Goal: Information Seeking & Learning: Find specific fact

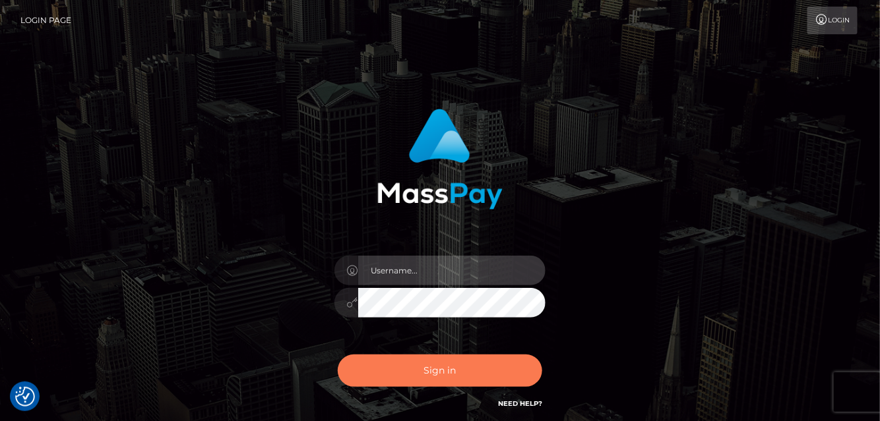
type input "[PERSON_NAME]"
click at [454, 372] on button "Sign in" at bounding box center [440, 371] width 204 height 32
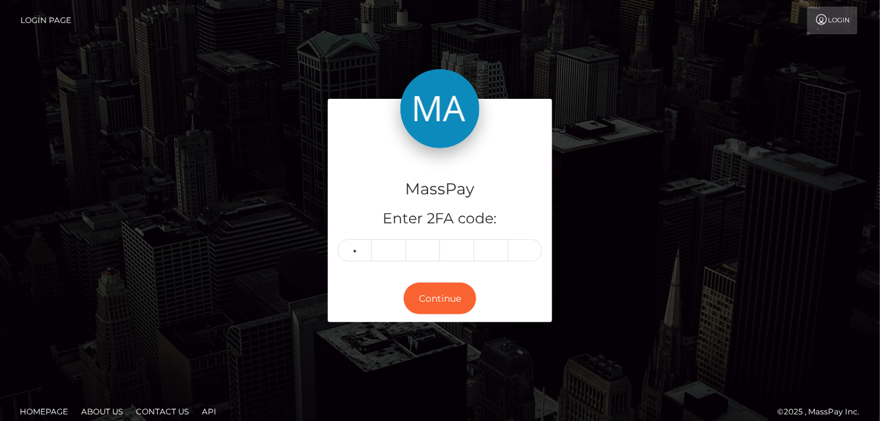
type input "8"
type input "2"
type input "4"
type input "6"
type input "7"
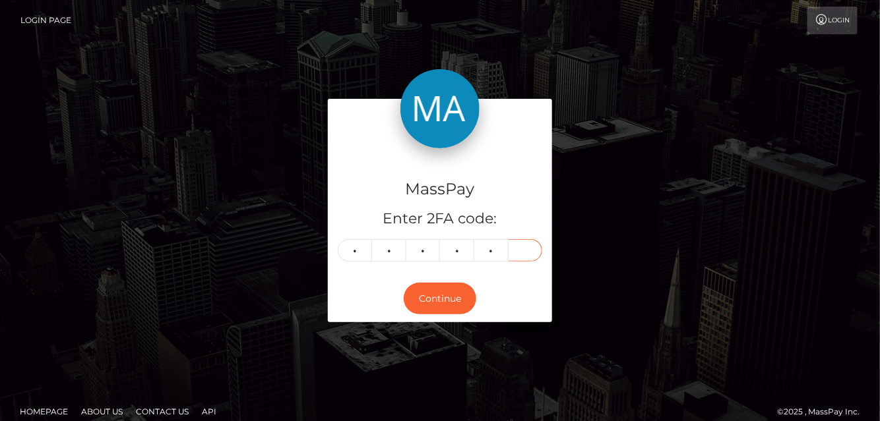
type input "6"
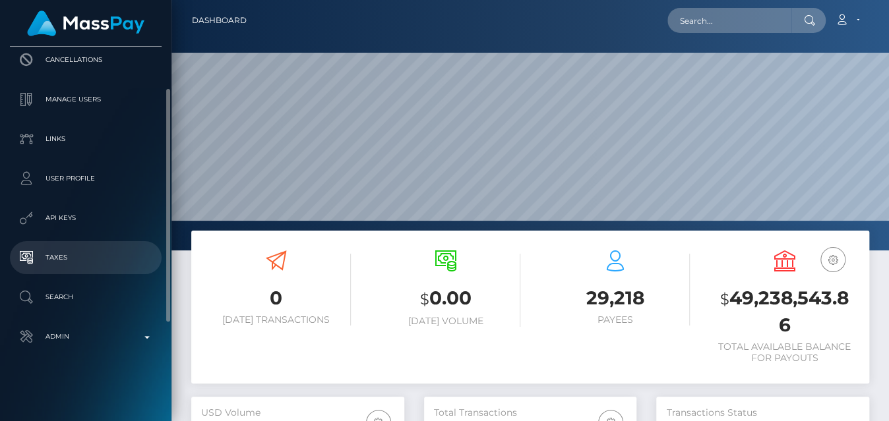
scroll to position [164, 0]
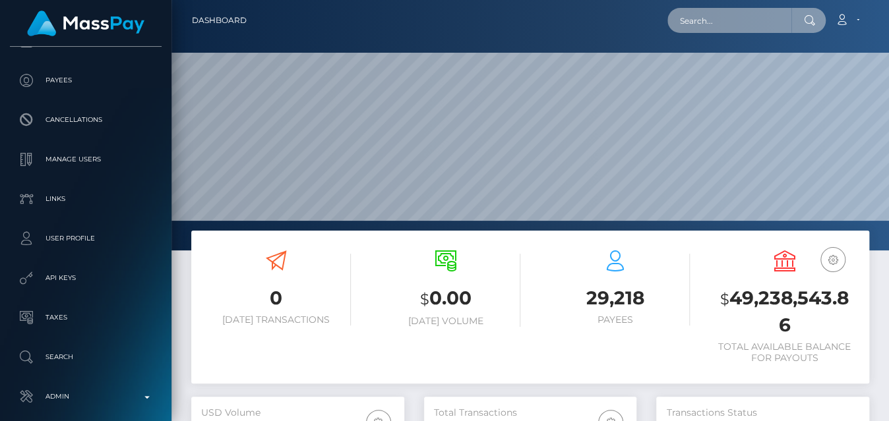
click at [784, 27] on input "text" at bounding box center [730, 20] width 124 height 25
paste input "armandopdasilva+c0199708aa@gmail.com"
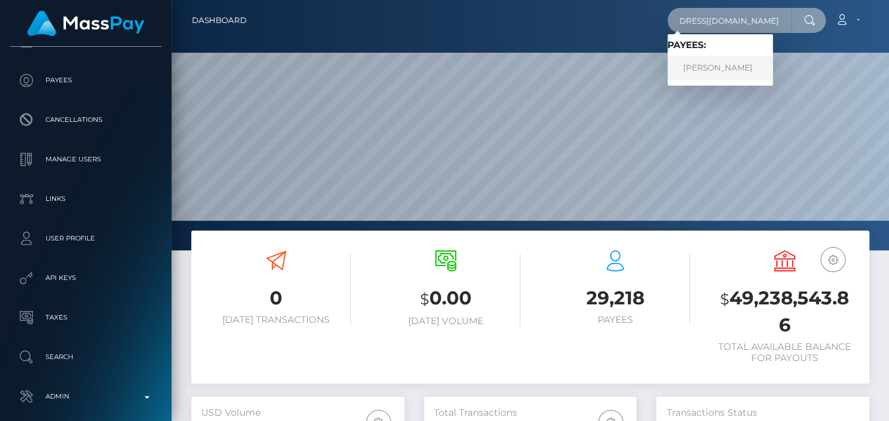
type input "armandopdasilva+c0199708aa@gmail.com"
click at [727, 69] on link "ARMANDO PEIRRE DA SILVA" at bounding box center [721, 68] width 106 height 24
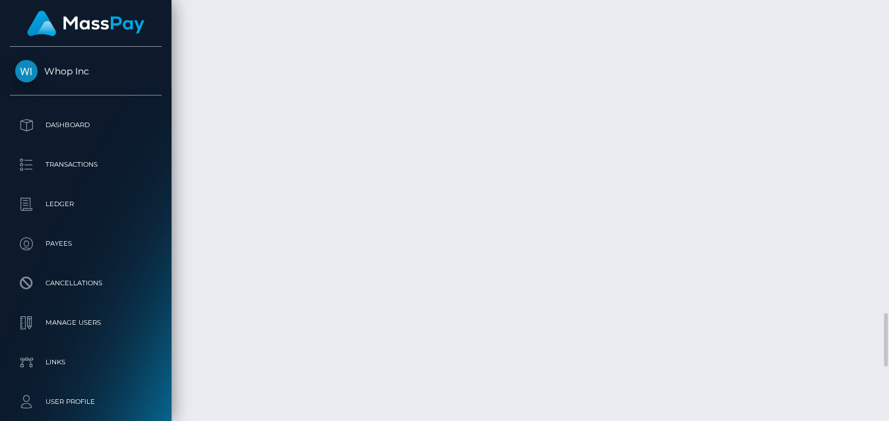
scroll to position [2338, 0]
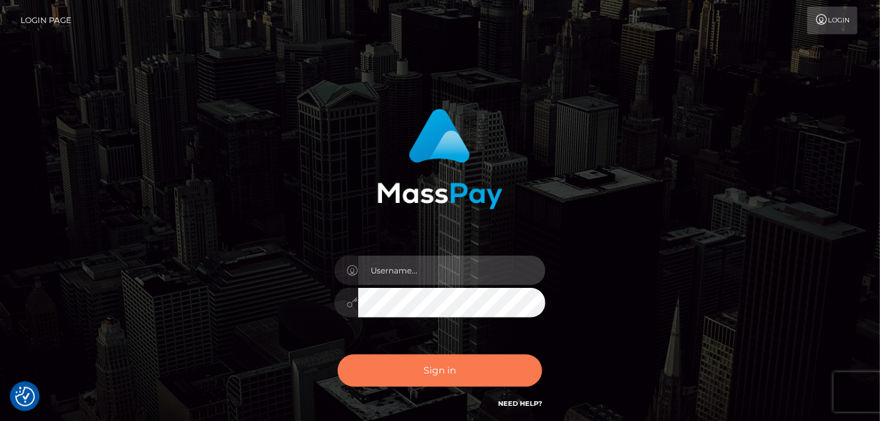
type input "Eduard Gavrilescu"
click at [425, 377] on button "Sign in" at bounding box center [440, 371] width 204 height 32
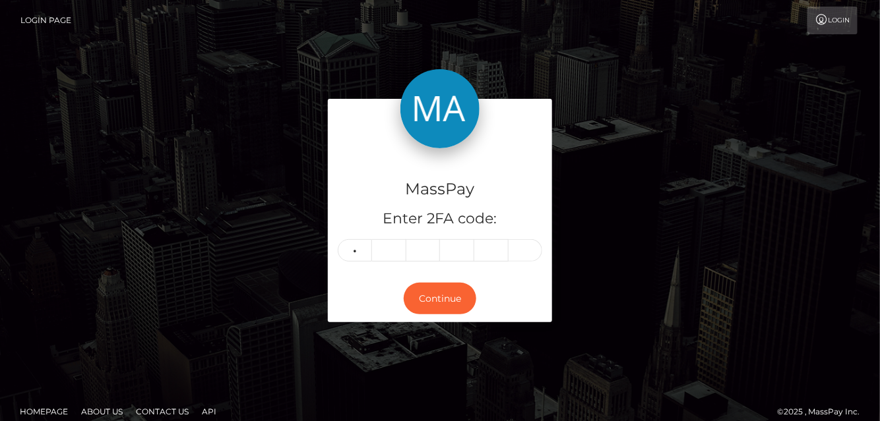
type input "1"
type input "9"
type input "8"
type input "6"
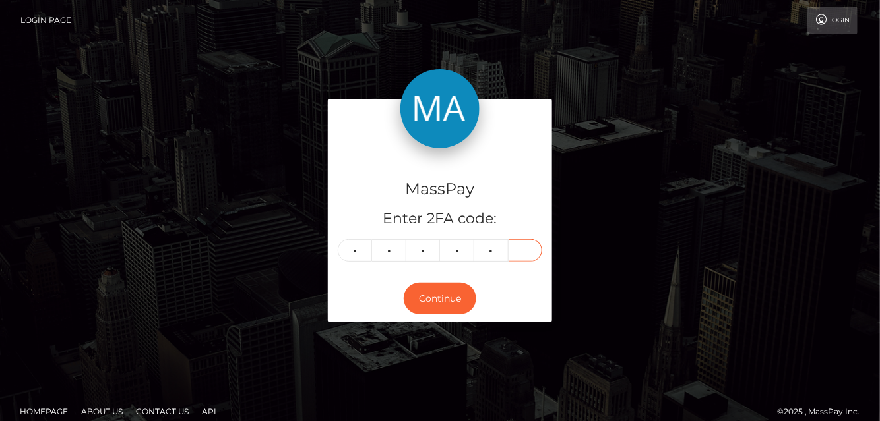
type input "4"
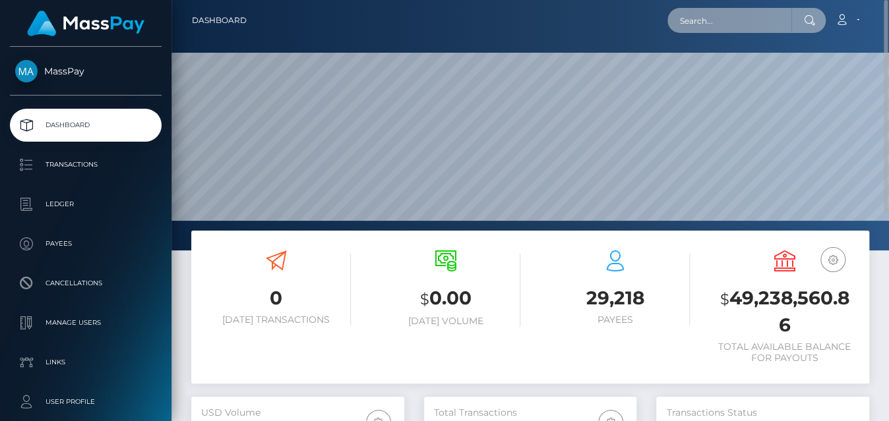
paste input "285896880435503104"
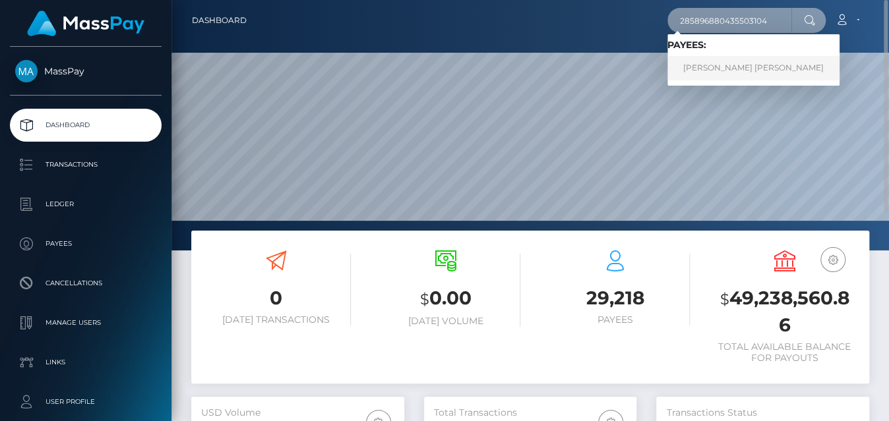
type input "285896880435503104"
click at [714, 68] on link "MICAELA VALENTINA ROGEL NUÑEZ" at bounding box center [754, 68] width 172 height 24
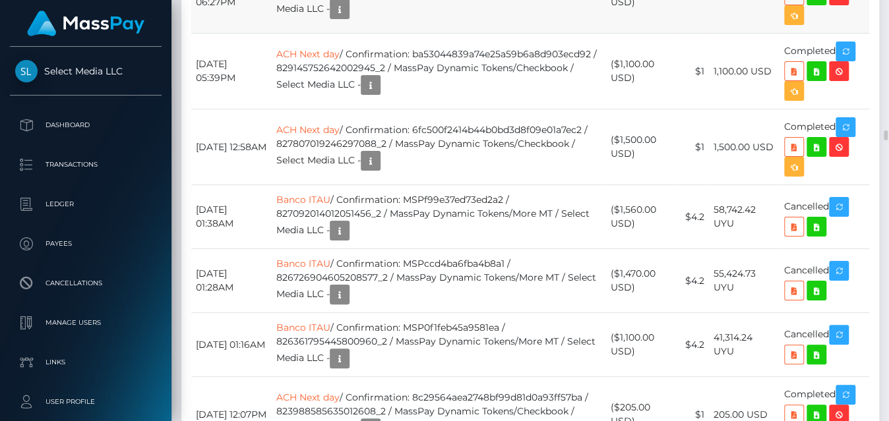
scroll to position [5336, 0]
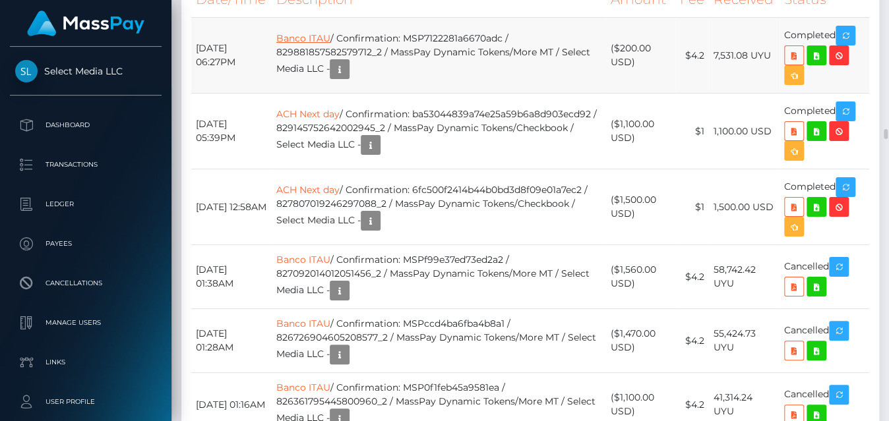
click at [302, 44] on link "Banco ITAU" at bounding box center [303, 38] width 54 height 12
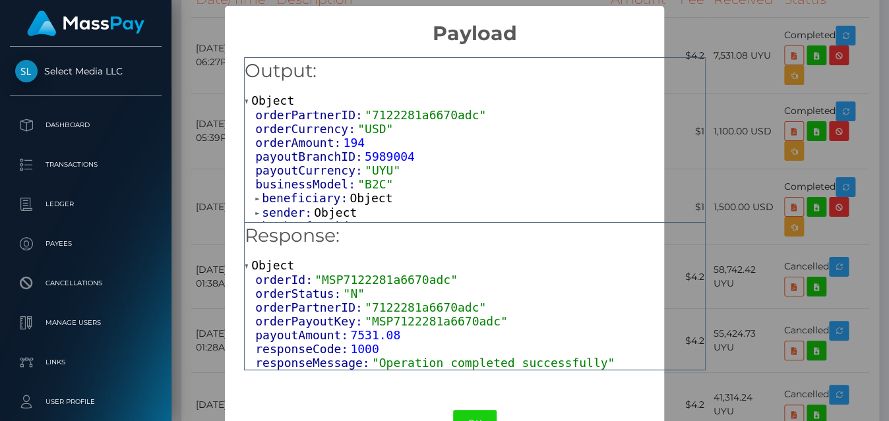
scroll to position [0, 0]
click at [476, 416] on button "OK" at bounding box center [475, 423] width 44 height 27
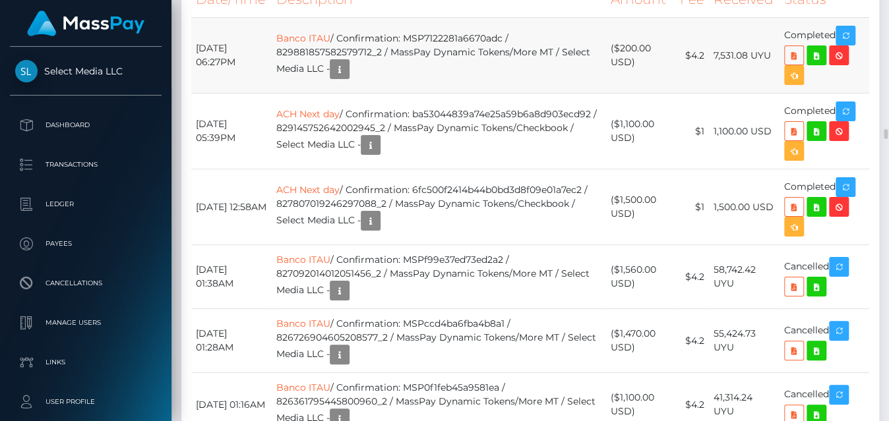
click at [440, 94] on td "Banco ITAU / Confirmation: MSP7122281a6670adc / 829881857582579712_2 / MassPay …" at bounding box center [439, 56] width 334 height 76
copy td "MSP7122281a6670adc"
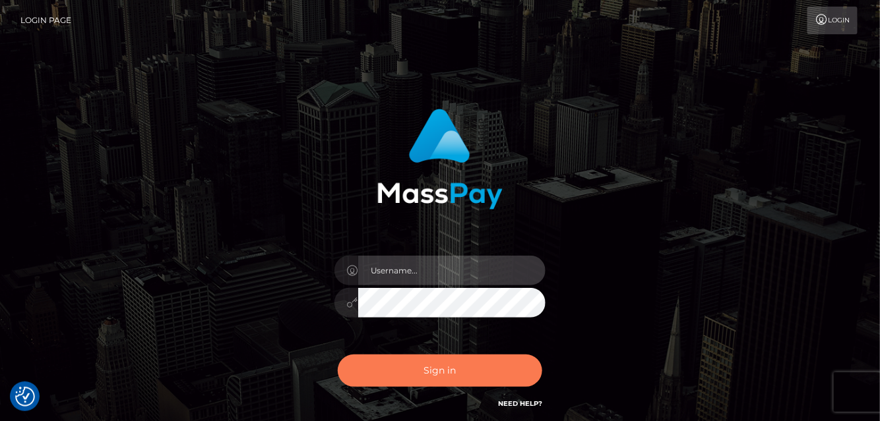
type input "[PERSON_NAME]"
click at [416, 360] on button "Sign in" at bounding box center [440, 371] width 204 height 32
type input "[PERSON_NAME]"
click at [396, 371] on button "Sign in" at bounding box center [440, 371] width 204 height 32
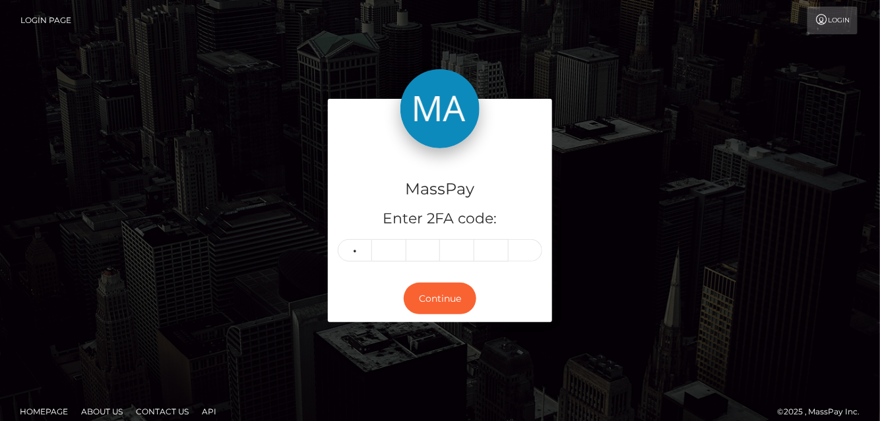
type input "0"
type input "4"
type input "6"
type input "9"
type input "1"
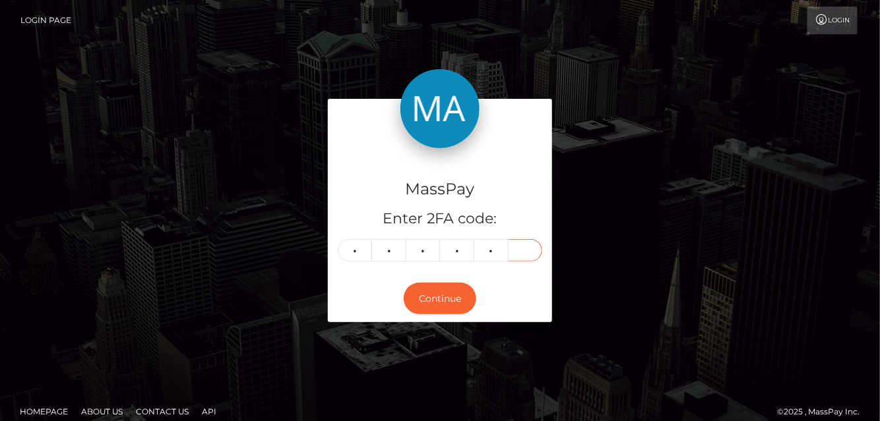
type input "8"
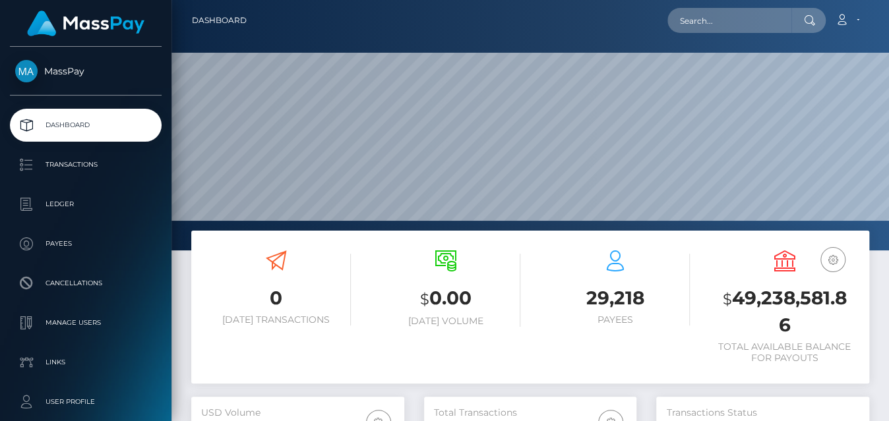
scroll to position [233, 212]
click at [743, 26] on input "text" at bounding box center [730, 20] width 124 height 25
paste input "RQIdnDN78cSpMzMIax8e4c"
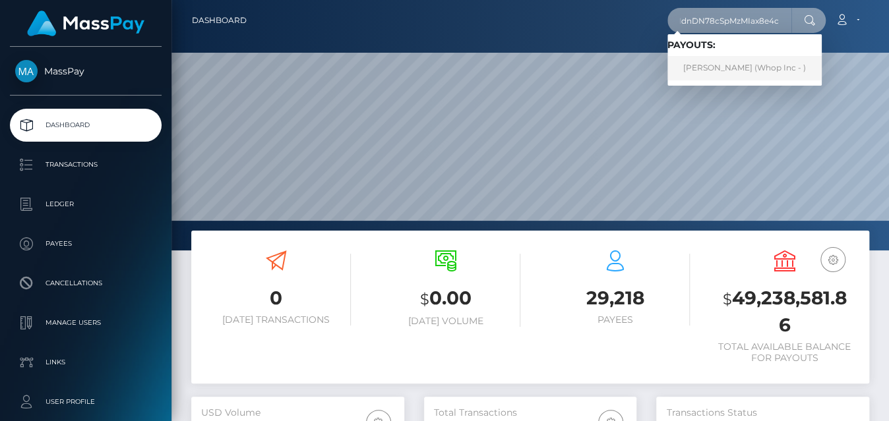
type input "RQIdnDN78cSpMzMIax8e4c"
click at [712, 67] on link "[PERSON_NAME] (Whop Inc - )" at bounding box center [745, 68] width 154 height 24
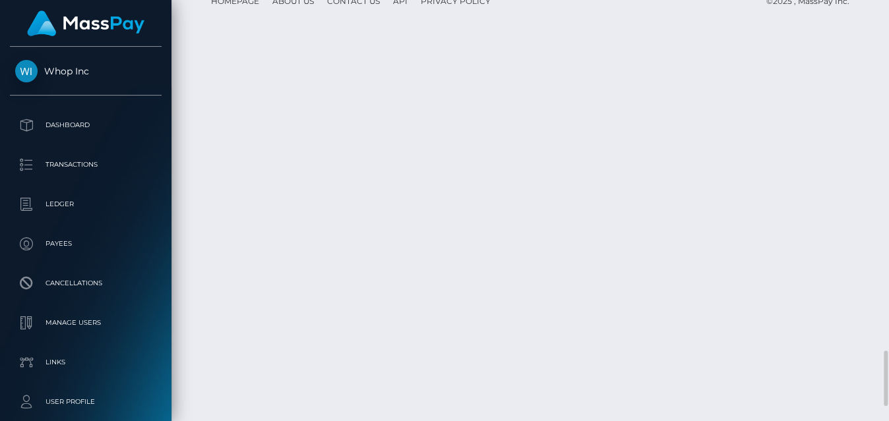
scroll to position [2612, 0]
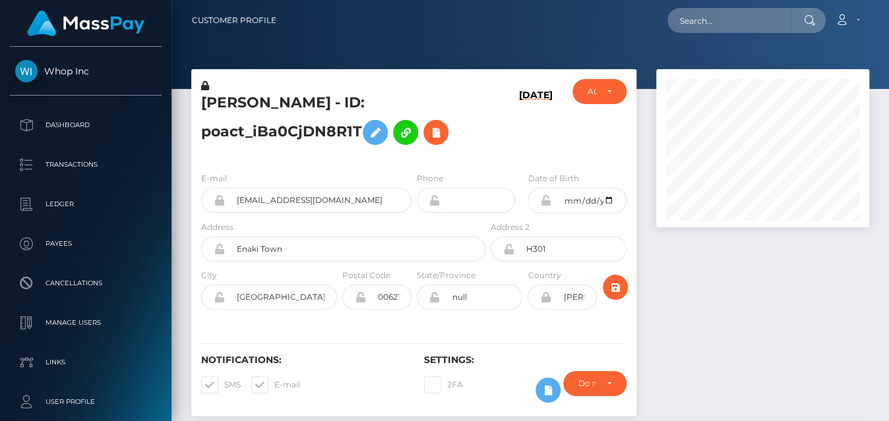
scroll to position [158, 212]
click at [720, 30] on input "text" at bounding box center [730, 20] width 124 height 25
paste input "poact_iBa0CjDN8R1T"
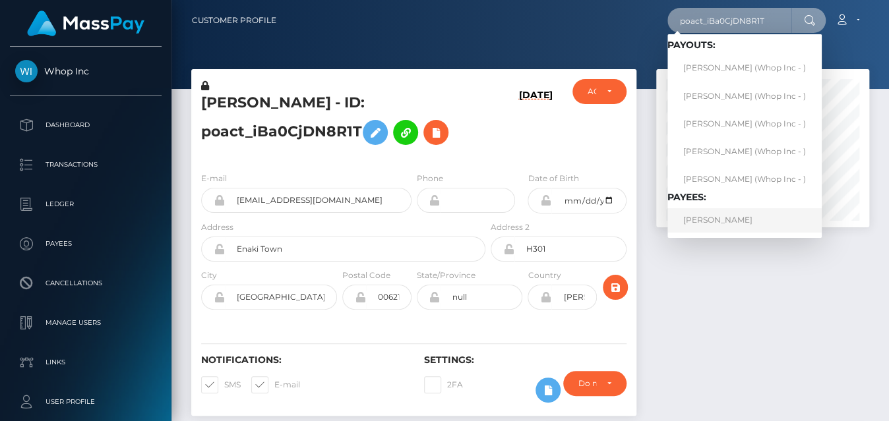
type input "poact_iBa0CjDN8R1T"
click at [712, 225] on link "JUNHOE KIM" at bounding box center [745, 220] width 154 height 24
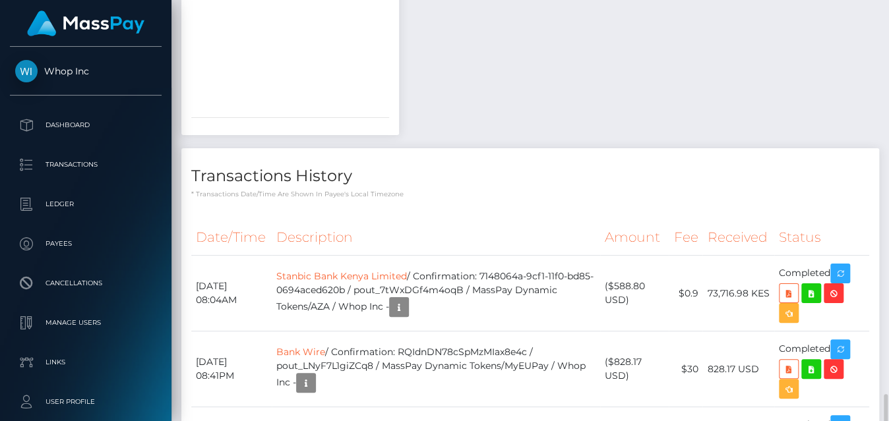
scroll to position [2158, 0]
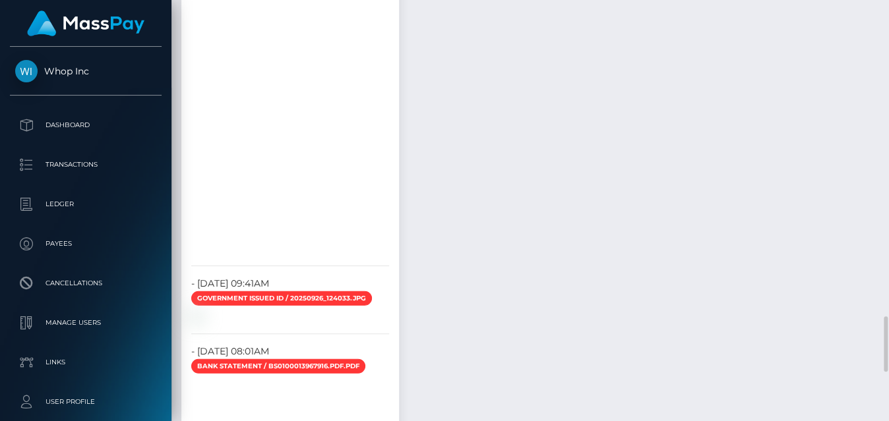
scroll to position [1559, 0]
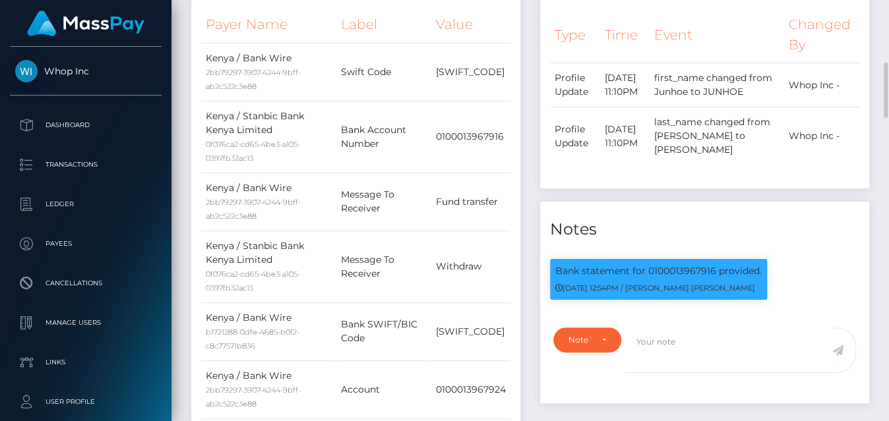
scroll to position [158, 212]
drag, startPoint x: 681, startPoint y: 287, endPoint x: 750, endPoint y: 285, distance: 69.3
click at [750, 278] on p "Bank statement for 0100013967916 provided." at bounding box center [658, 271] width 206 height 14
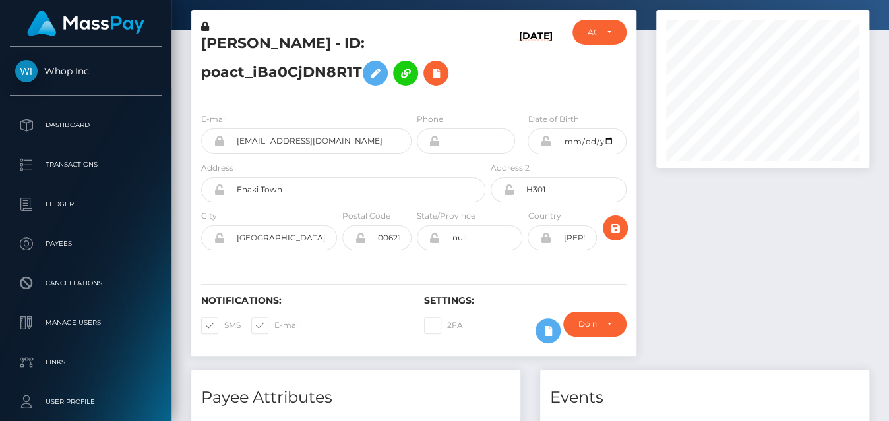
scroll to position [0, 0]
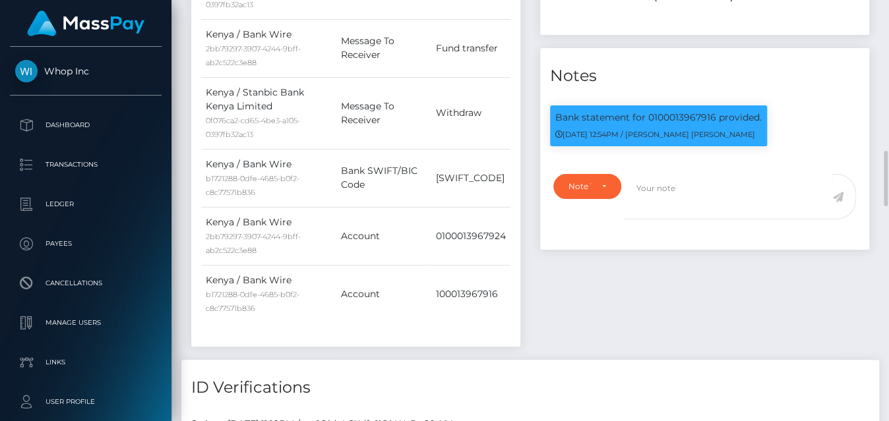
scroll to position [158, 212]
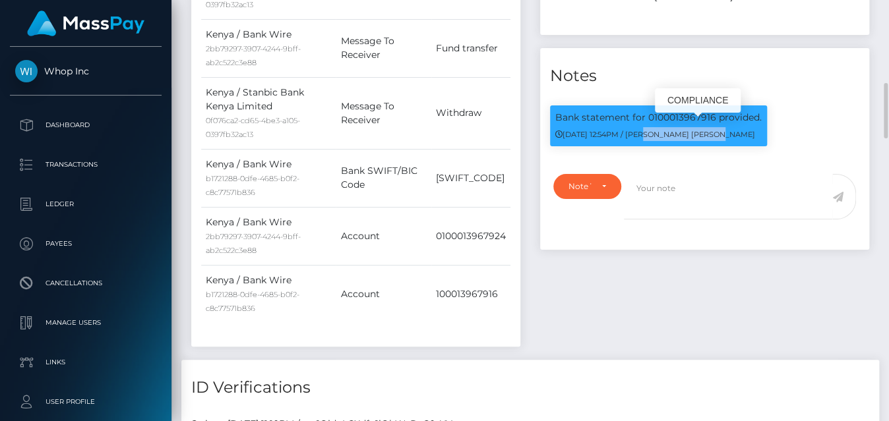
drag, startPoint x: 641, startPoint y: 147, endPoint x: 722, endPoint y: 146, distance: 81.1
click at [722, 141] on div "[DATE] 12:54PM / [PERSON_NAME] [PERSON_NAME]" at bounding box center [658, 134] width 206 height 14
click at [710, 141] on div "09/26/25 12:54PM / Doru Ioan Szikszai" at bounding box center [658, 134] width 206 height 14
drag, startPoint x: 561, startPoint y: 142, endPoint x: 596, endPoint y: 144, distance: 35.0
click at [596, 139] on small "09/26/25 12:54PM / Doru Ioan Szikszai" at bounding box center [655, 134] width 200 height 9
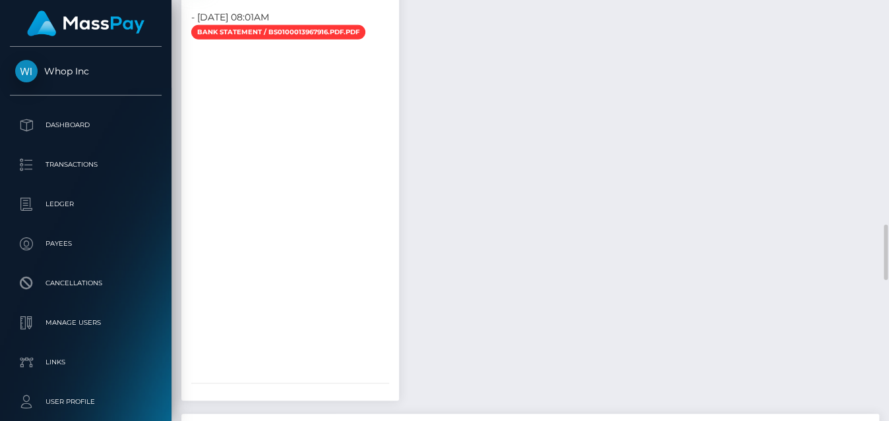
scroll to position [1533, 0]
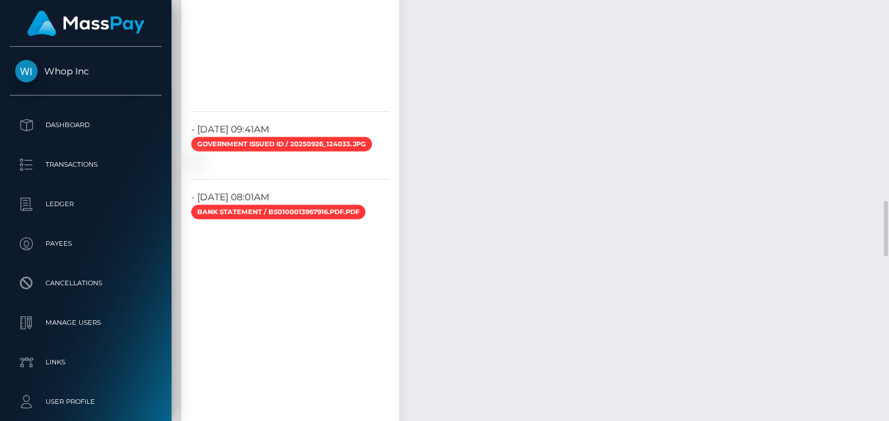
drag, startPoint x: 249, startPoint y: 127, endPoint x: 313, endPoint y: 131, distance: 63.4
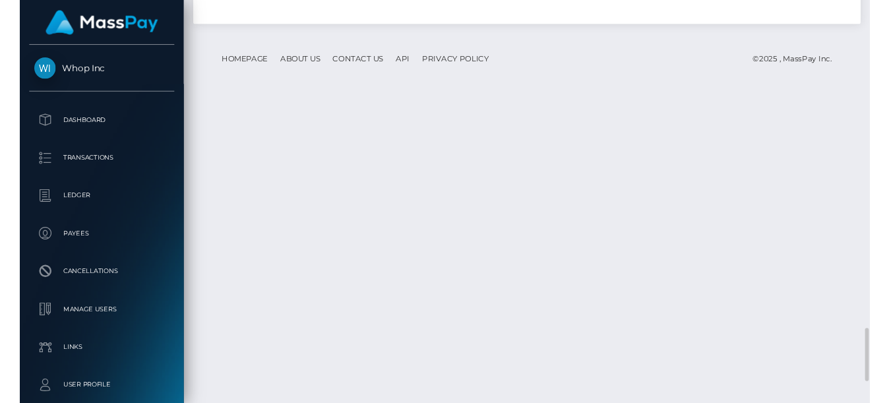
scroll to position [2492, 0]
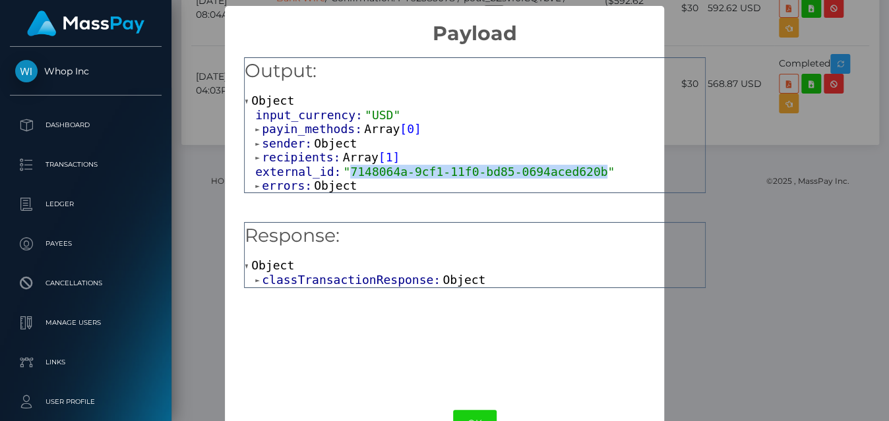
drag, startPoint x: 340, startPoint y: 172, endPoint x: 578, endPoint y: 171, distance: 237.5
click at [578, 171] on span ""7148064a-9cf1-11f0-bd85-0694aced620b"" at bounding box center [479, 172] width 272 height 14
copy span "7148064a-9cf1-11f0-bd85-0694aced620b"
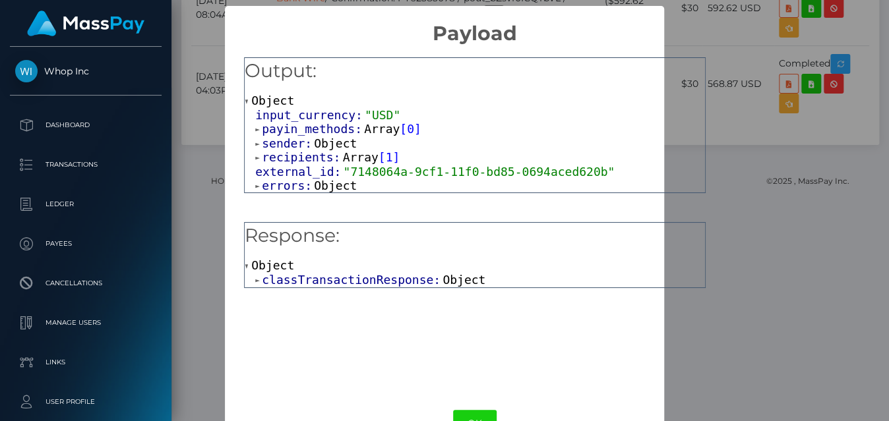
click at [728, 121] on div "× Payload Output: Object input_currency: "USD" payin_methods: Array [ 0 ] sende…" at bounding box center [444, 210] width 889 height 421
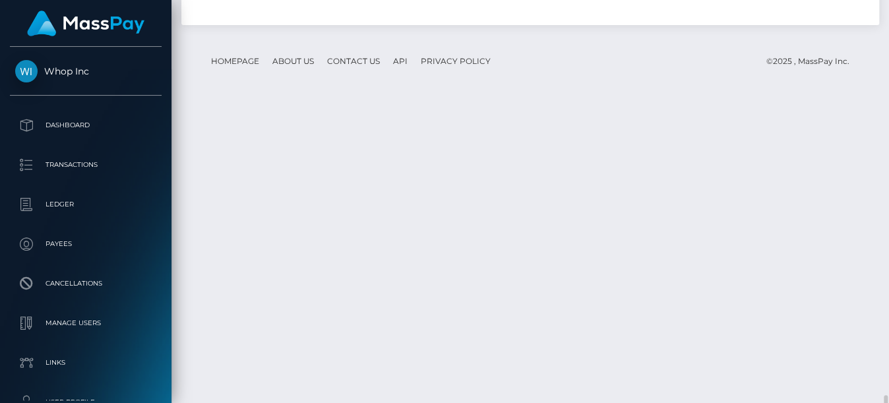
scroll to position [2672, 0]
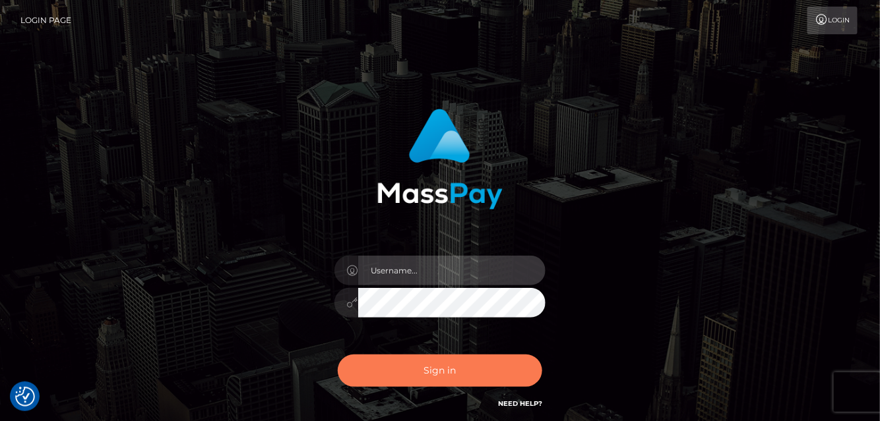
type input "[PERSON_NAME]"
click at [435, 382] on button "Sign in" at bounding box center [440, 371] width 204 height 32
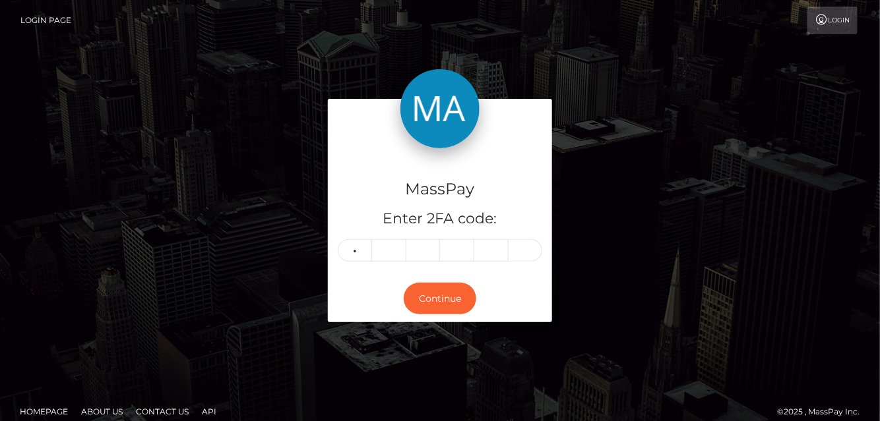
type input "1"
type input "4"
type input "1"
type input "0"
type input "4"
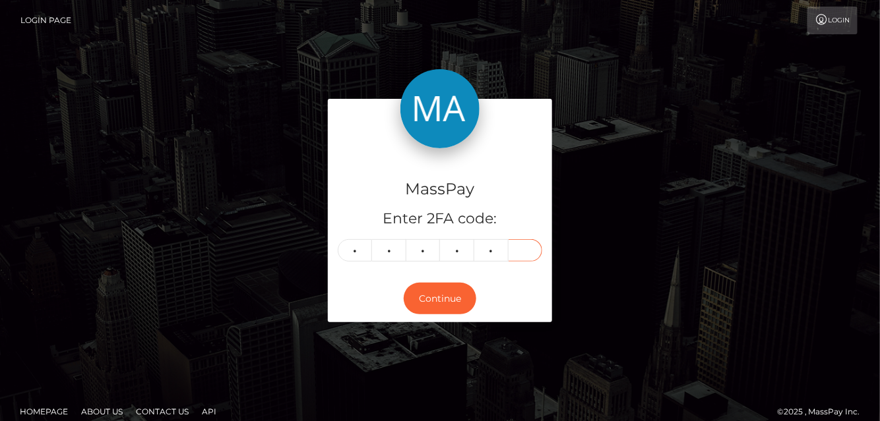
type input "2"
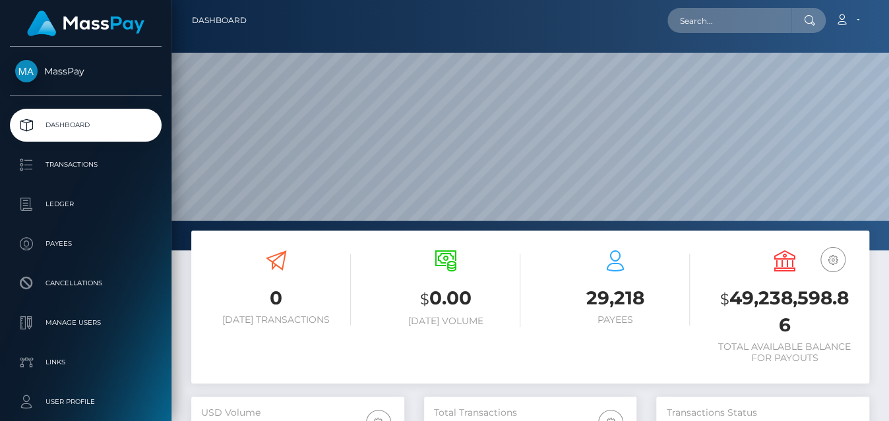
scroll to position [233, 212]
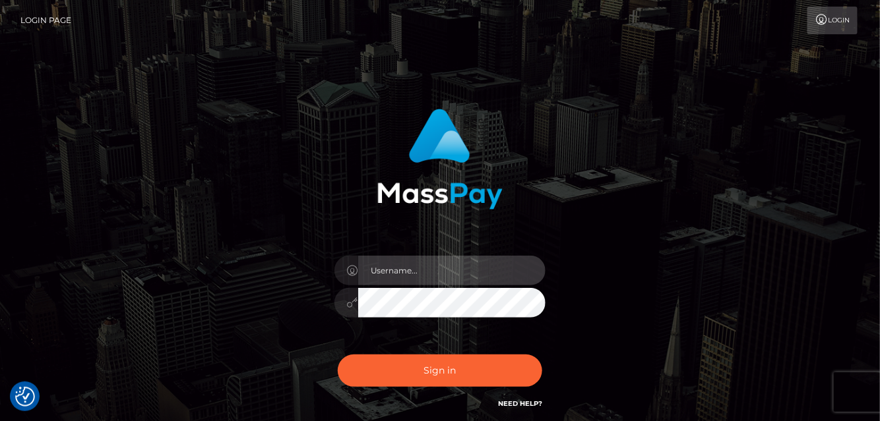
type input "Eduard Gavrilescu"
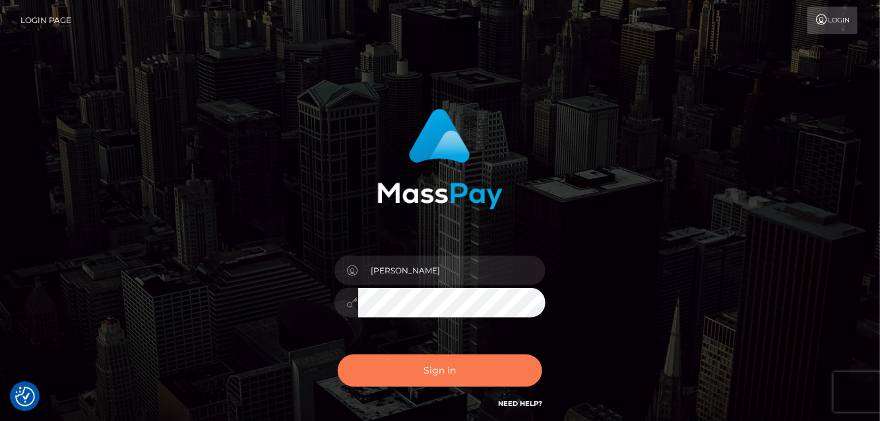
click at [434, 369] on button "Sign in" at bounding box center [440, 371] width 204 height 32
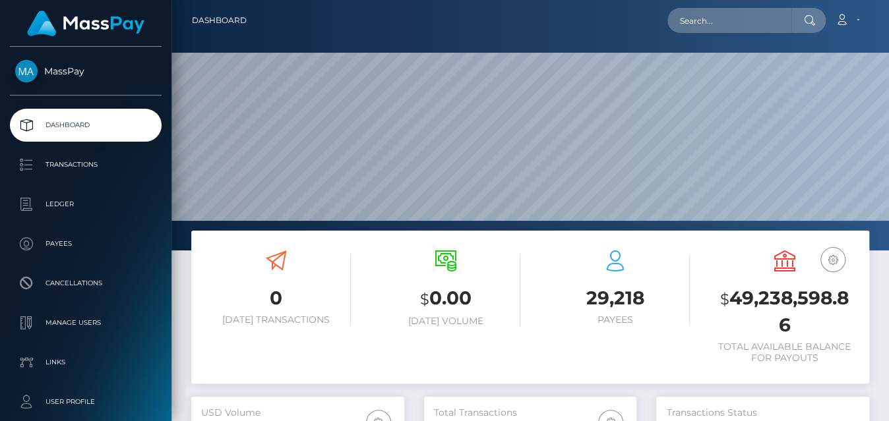
scroll to position [233, 212]
paste input "MSP0568682fb982ed2"
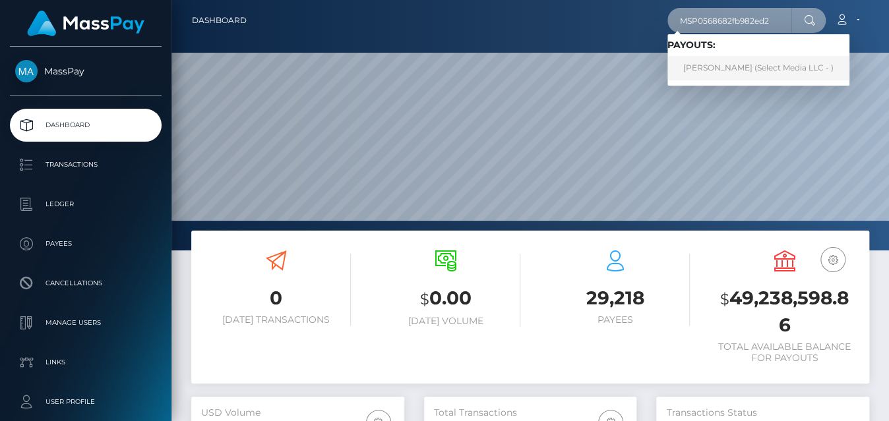
type input "MSP0568682fb982ed2"
click at [734, 66] on link "Justinne Benedict Talag (Select Media LLC - )" at bounding box center [759, 68] width 182 height 24
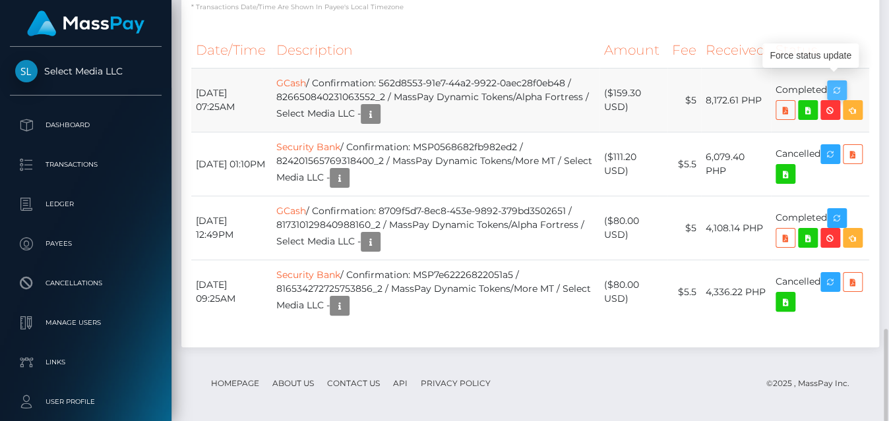
scroll to position [158, 212]
click at [840, 84] on icon "button" at bounding box center [837, 90] width 16 height 16
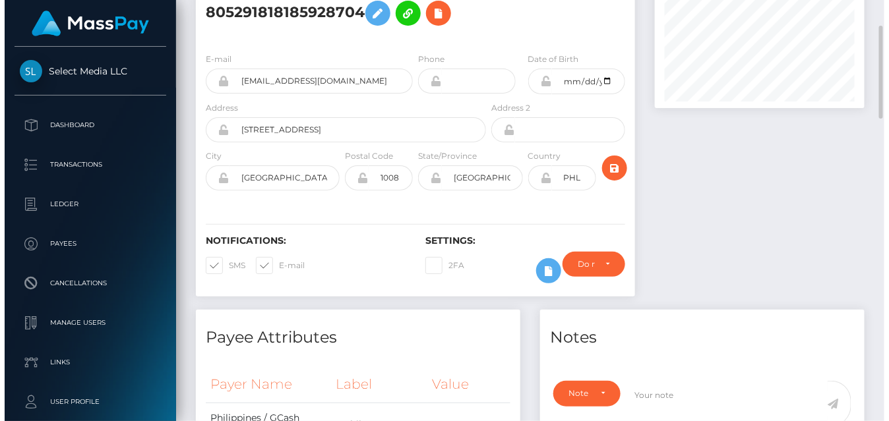
scroll to position [0, 0]
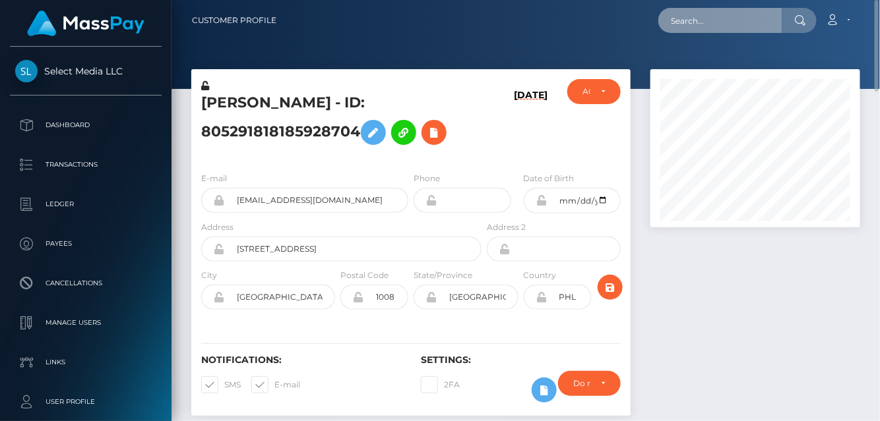
click at [728, 29] on input "text" at bounding box center [720, 20] width 124 height 25
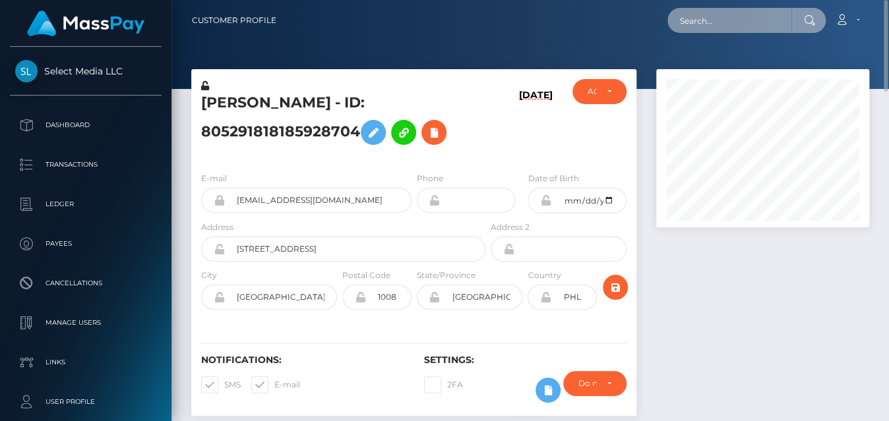
scroll to position [158, 212]
paste input "c7e1ec48-9bca-11f0-bd85-0694aced620b"
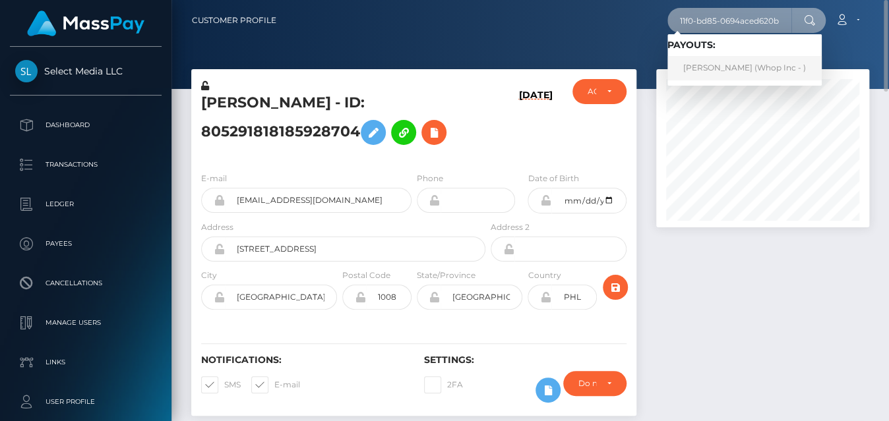
type input "c7e1ec48-9bca-11f0-bd85-0694aced620b"
click at [729, 73] on link "[PERSON_NAME] (Whop Inc - )" at bounding box center [745, 68] width 154 height 24
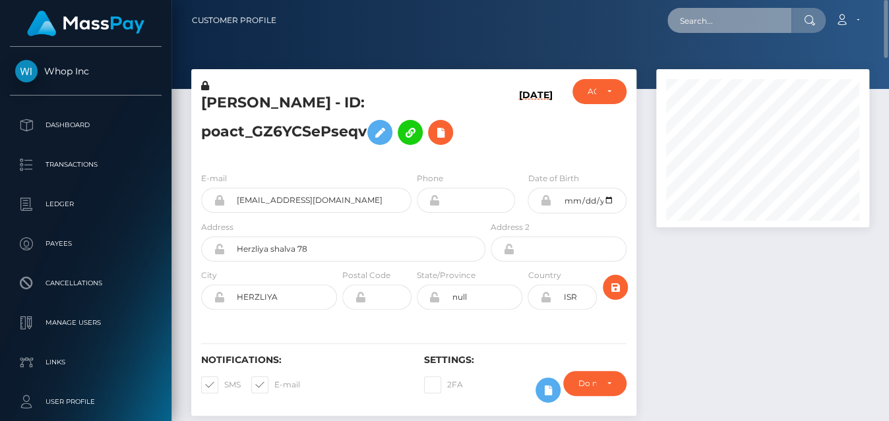
click at [771, 28] on input "text" at bounding box center [730, 20] width 124 height 25
paste input "pout_793FVM2iOgN8x"
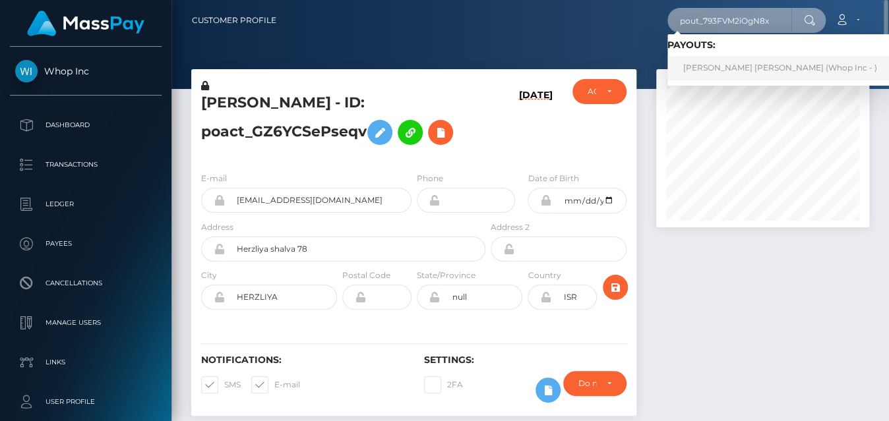
type input "pout_793FVM2iOgN8x"
click at [731, 65] on link "WILLIAM DAVID C BROWN (Whop Inc - )" at bounding box center [781, 68] width 226 height 24
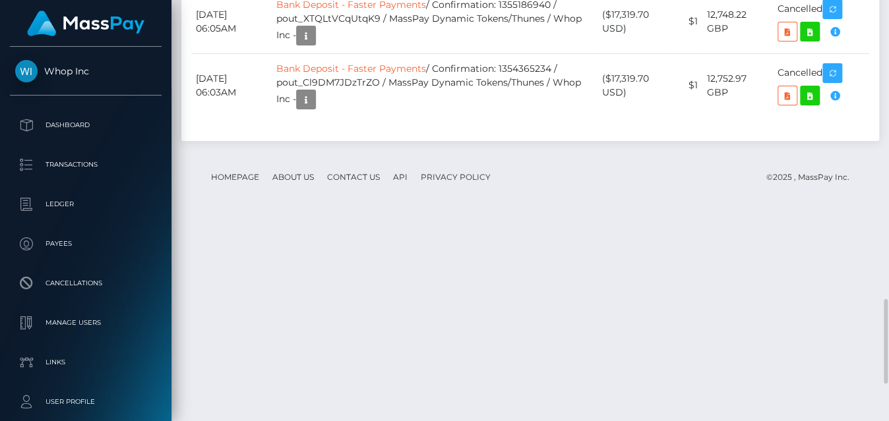
scroll to position [1499, 0]
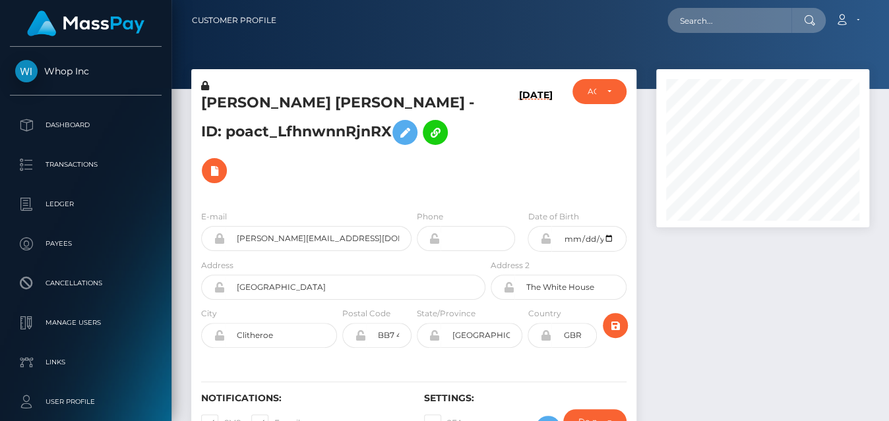
scroll to position [158, 212]
click at [731, 30] on input "text" at bounding box center [730, 20] width 124 height 25
paste input "1092674"
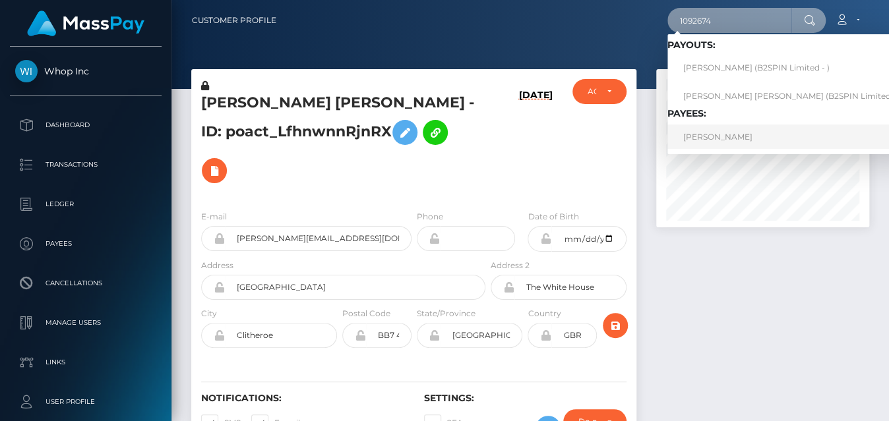
type input "1092674"
click at [720, 134] on link "DELFA FLORENTINO" at bounding box center [792, 137] width 249 height 24
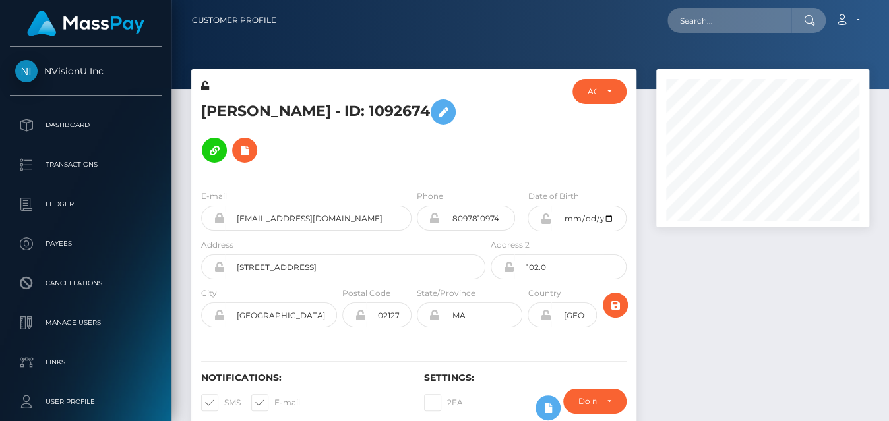
scroll to position [158, 212]
click at [613, 96] on div "ACTIVE" at bounding box center [600, 91] width 55 height 25
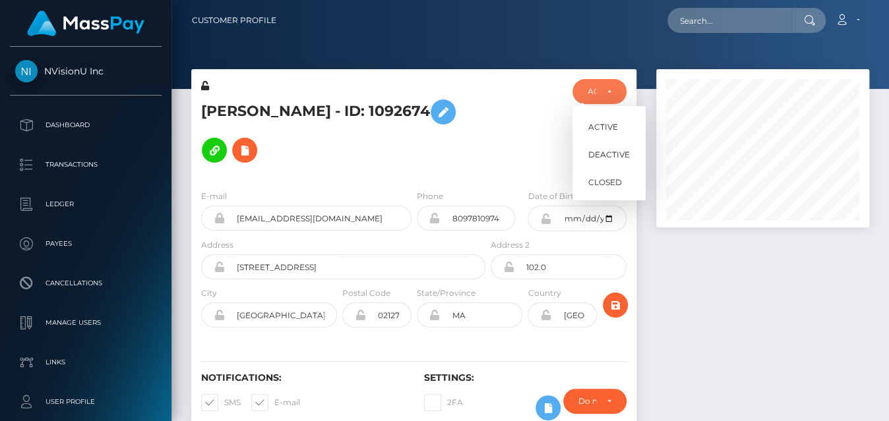
click at [488, 90] on div at bounding box center [525, 129] width 75 height 100
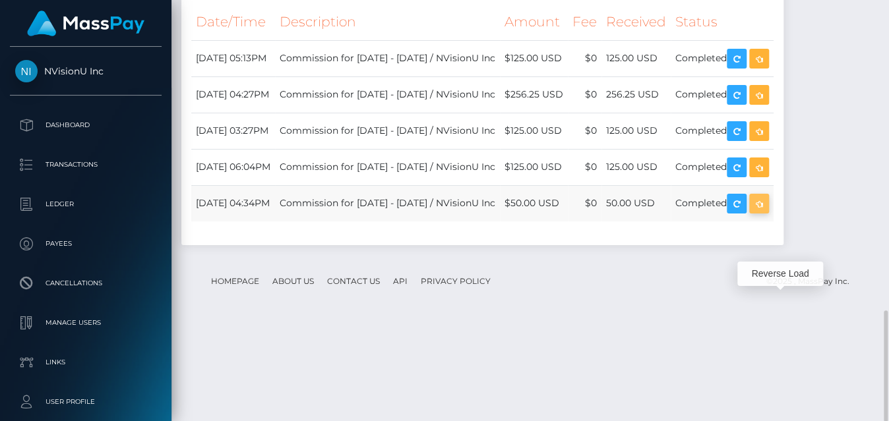
click at [767, 212] on icon "button" at bounding box center [759, 204] width 16 height 16
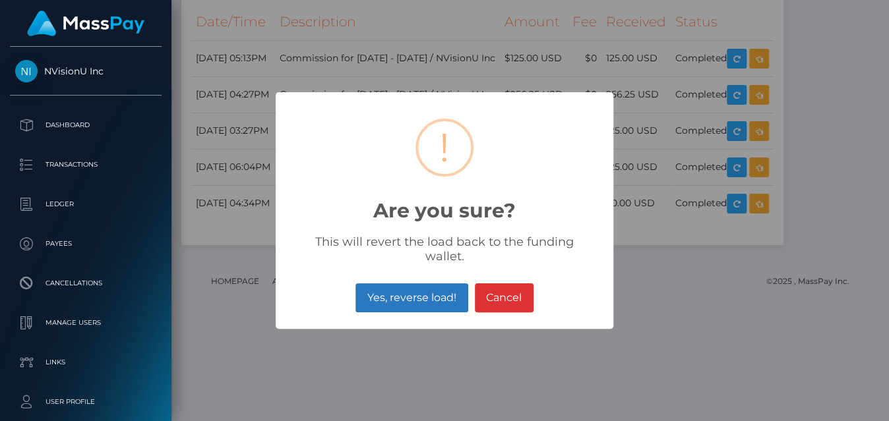
click at [429, 297] on button "Yes, reverse load!" at bounding box center [412, 298] width 112 height 29
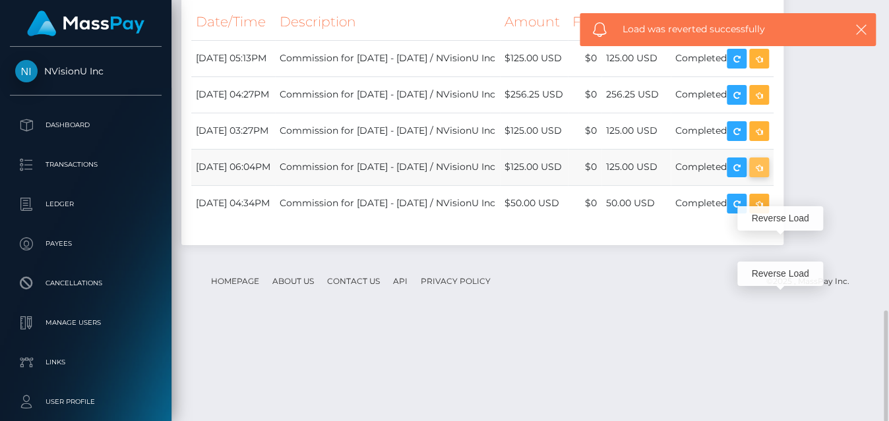
click at [767, 176] on icon "button" at bounding box center [759, 168] width 16 height 16
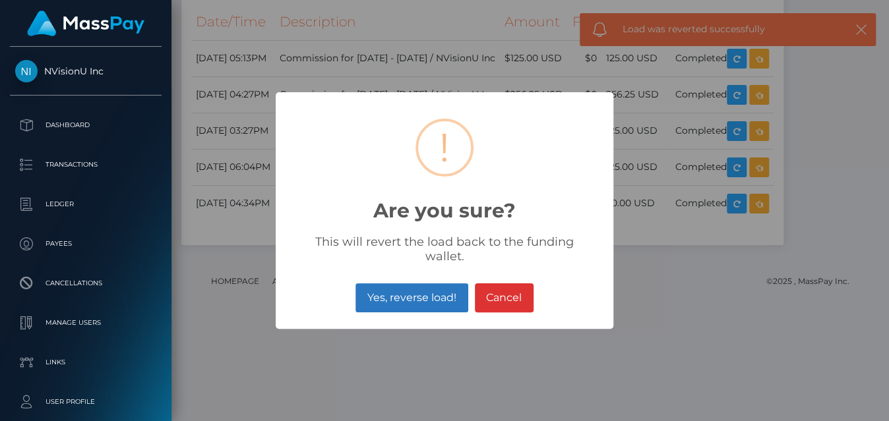
click at [390, 294] on button "Yes, reverse load!" at bounding box center [412, 298] width 112 height 29
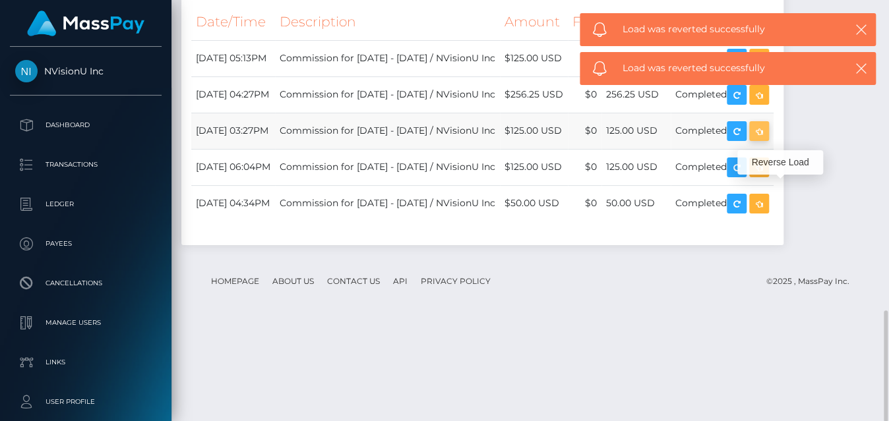
click at [767, 140] on icon "button" at bounding box center [759, 131] width 16 height 16
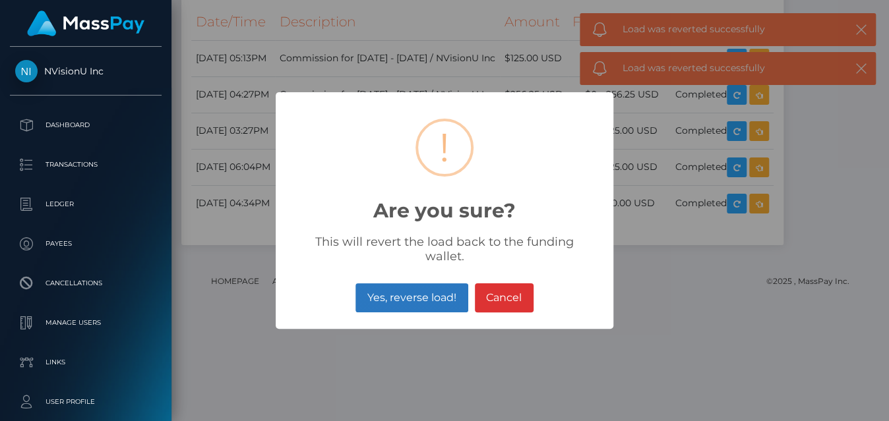
click at [407, 288] on button "Yes, reverse load!" at bounding box center [412, 298] width 112 height 29
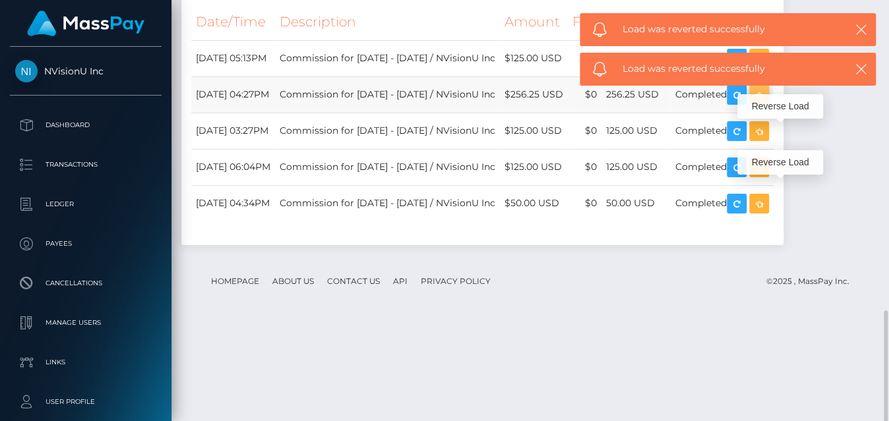
click at [767, 104] on icon "button" at bounding box center [759, 95] width 16 height 16
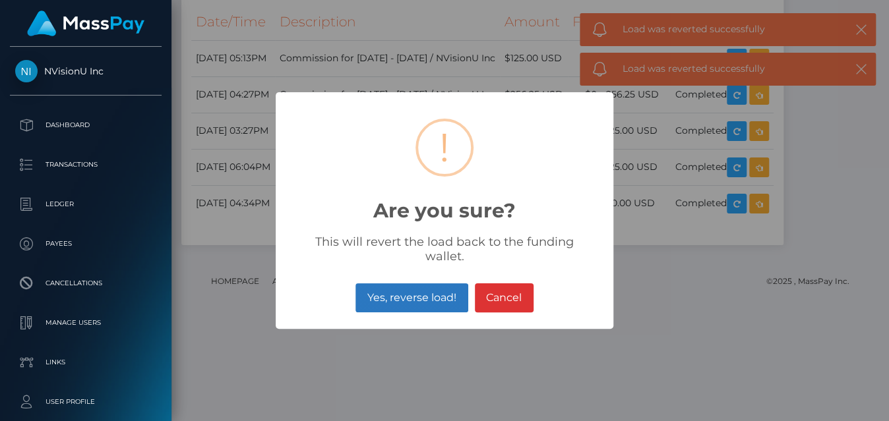
click at [454, 286] on button "Yes, reverse load!" at bounding box center [412, 298] width 112 height 29
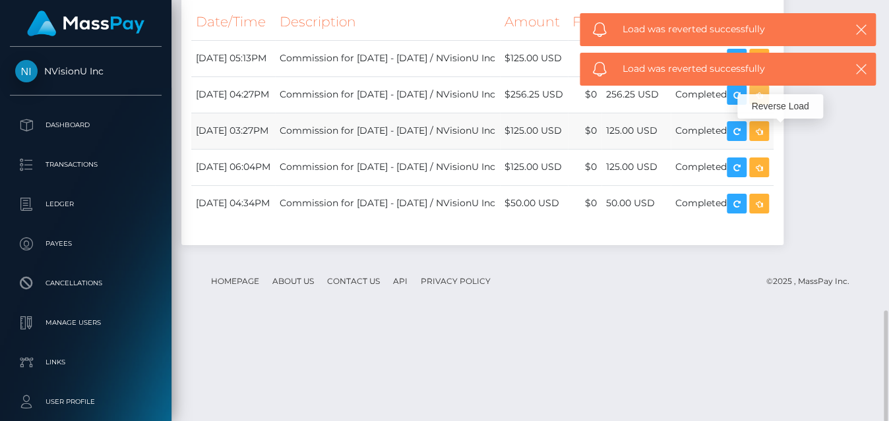
scroll to position [1113, 0]
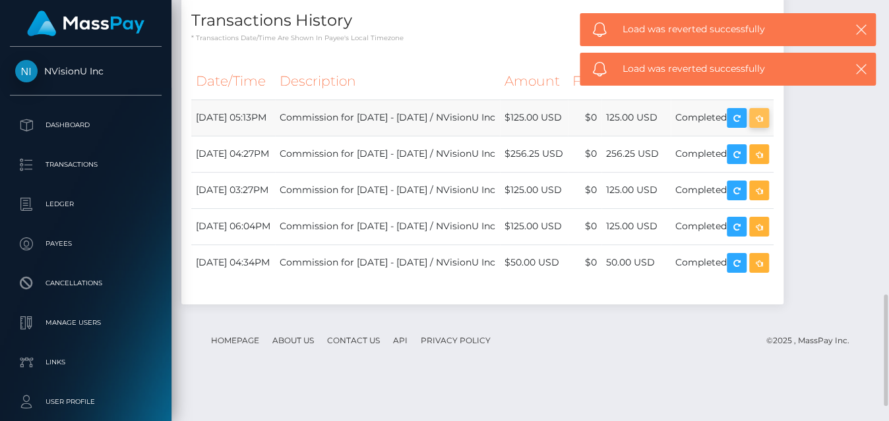
click at [767, 127] on icon "button" at bounding box center [759, 118] width 16 height 16
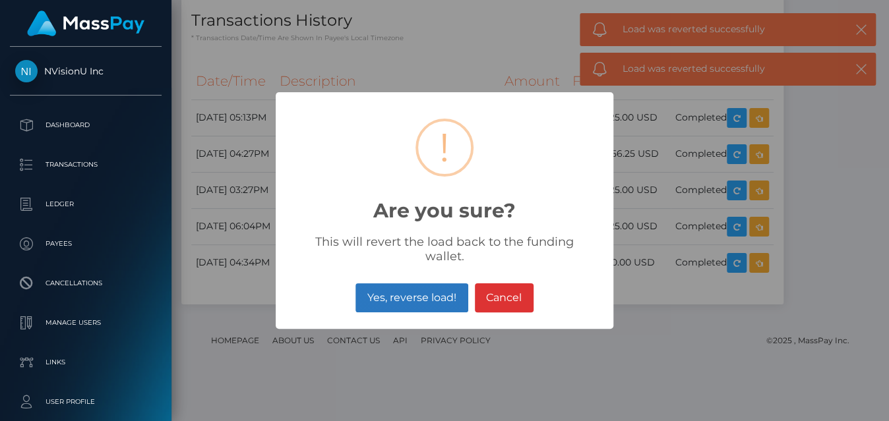
click at [430, 284] on button "Yes, reverse load!" at bounding box center [412, 298] width 112 height 29
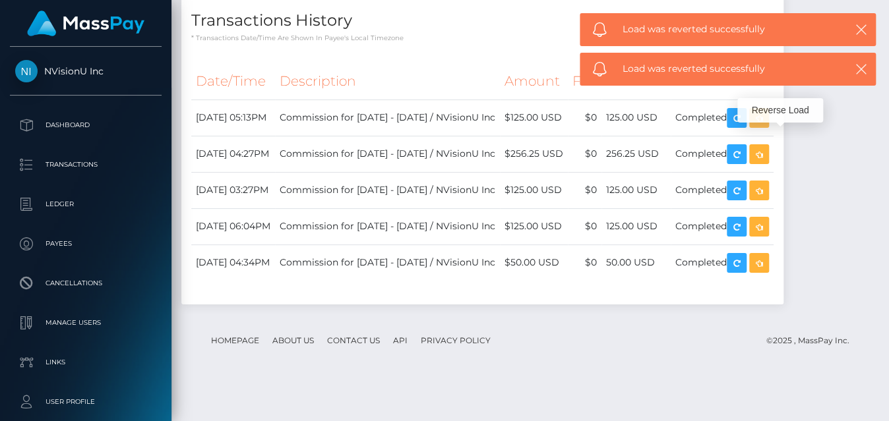
scroll to position [158, 212]
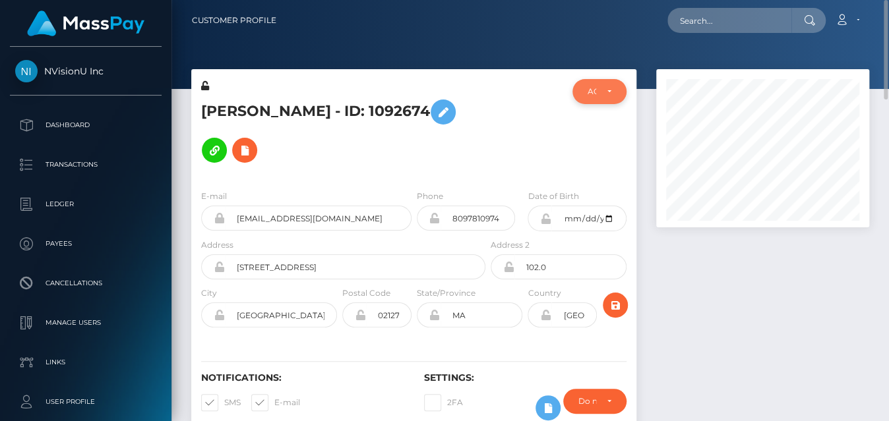
click at [601, 100] on div "ACTIVE" at bounding box center [600, 91] width 55 height 25
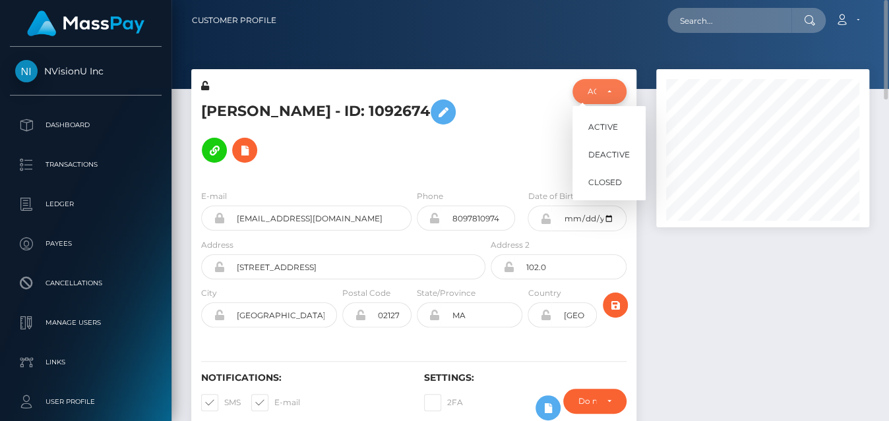
scroll to position [158, 212]
click at [601, 158] on span "DEACTIVE" at bounding box center [609, 155] width 42 height 12
select select "DEACTIVE"
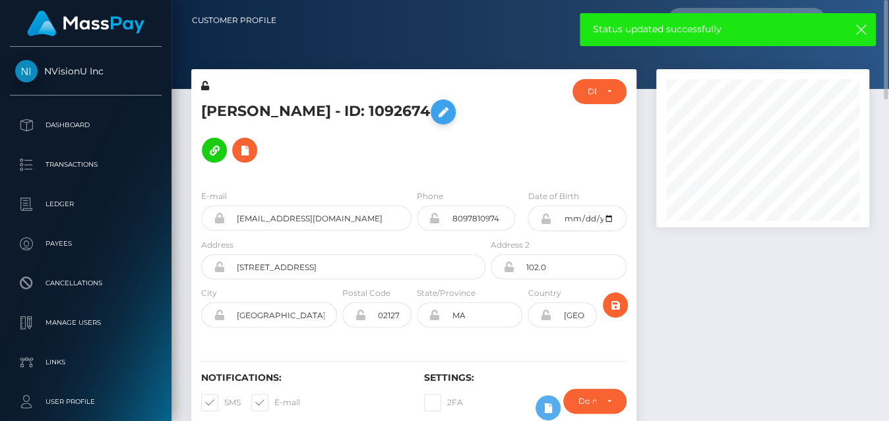
click at [435, 121] on icon at bounding box center [443, 112] width 16 height 16
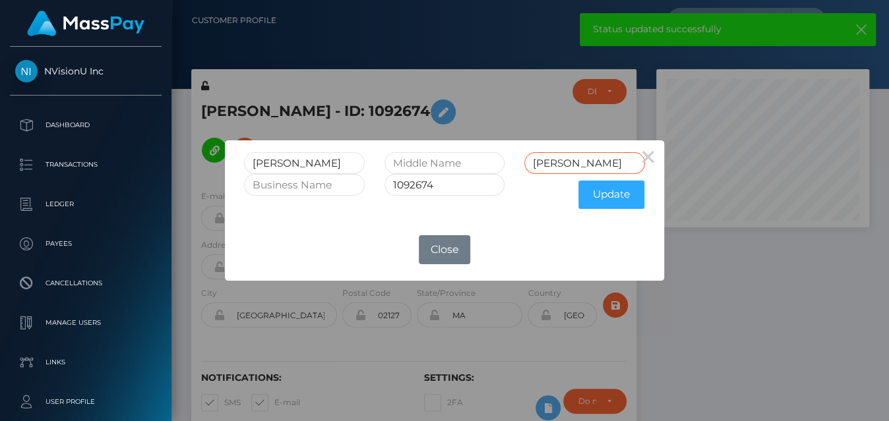
click at [613, 166] on input "FLORENTINO" at bounding box center [584, 163] width 121 height 22
type input "FLORENTINORET"
click at [434, 184] on input "1092674" at bounding box center [445, 185] width 121 height 22
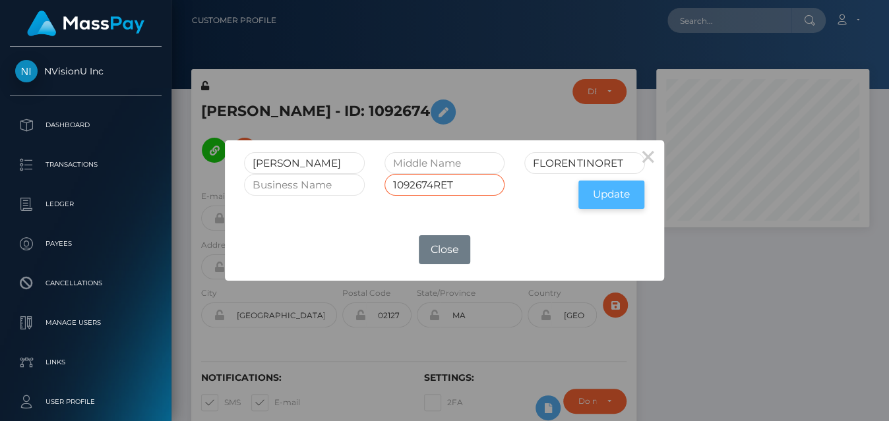
type input "1092674RET"
click at [609, 195] on button "Update" at bounding box center [611, 195] width 66 height 28
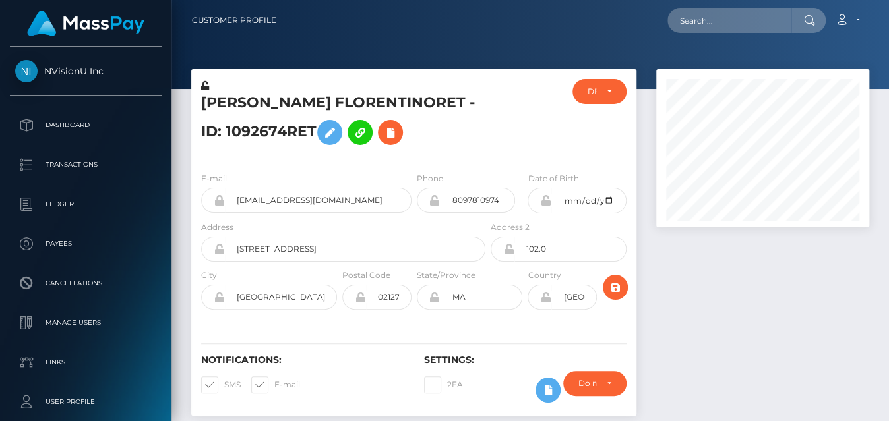
scroll to position [119, 0]
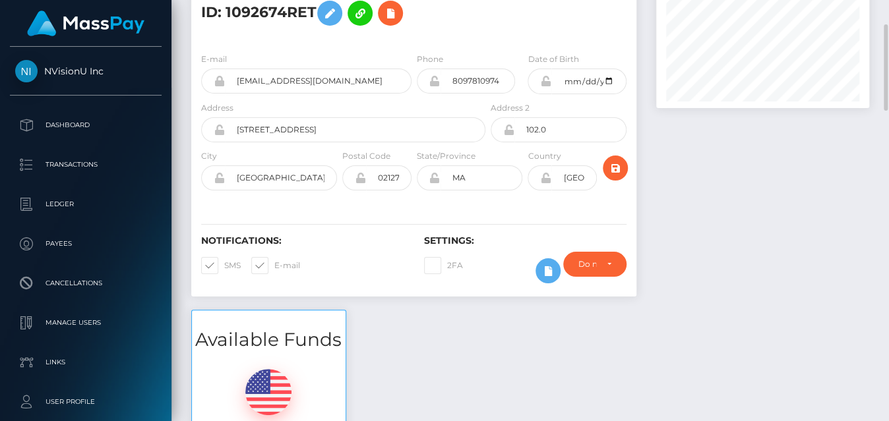
click at [274, 264] on span at bounding box center [274, 266] width 0 height 10
click at [274, 264] on input "E-mail" at bounding box center [278, 261] width 9 height 9
checkbox input "false"
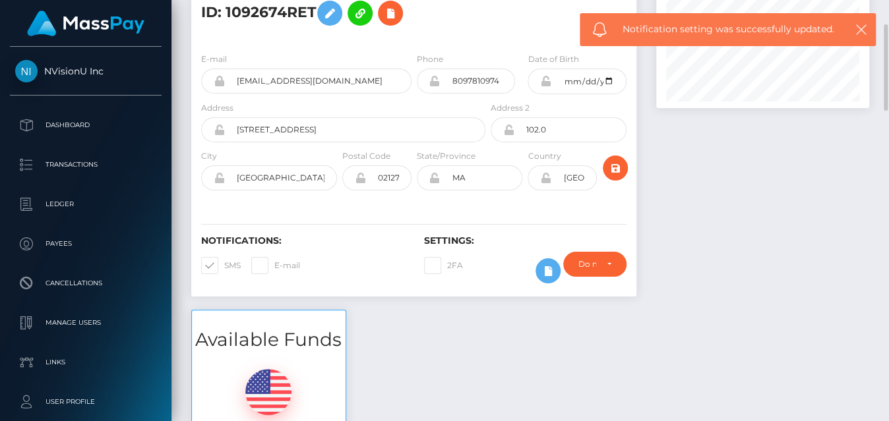
drag, startPoint x: 213, startPoint y: 265, endPoint x: 462, endPoint y: 226, distance: 251.8
click at [224, 264] on span at bounding box center [224, 266] width 0 height 10
click at [224, 264] on input "SMS" at bounding box center [228, 261] width 9 height 9
checkbox input "false"
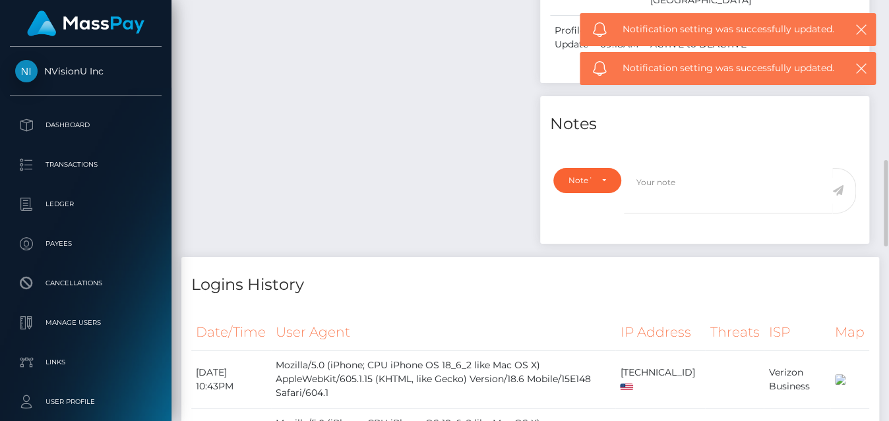
scroll to position [839, 0]
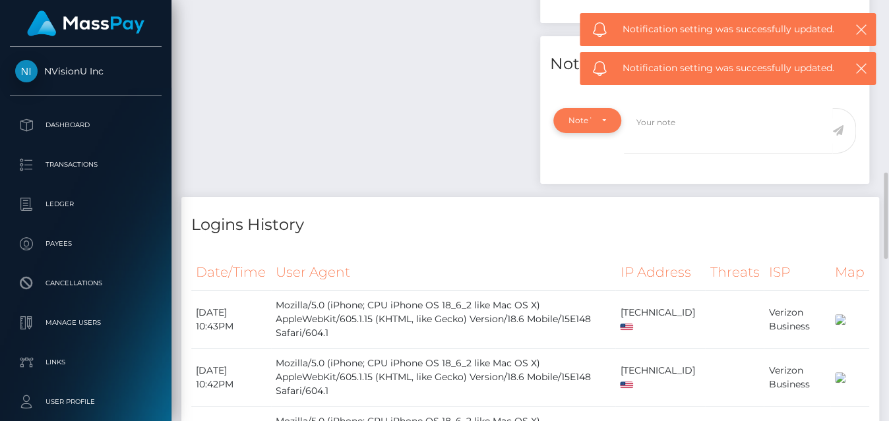
click at [595, 126] on div "Note Type" at bounding box center [588, 120] width 38 height 11
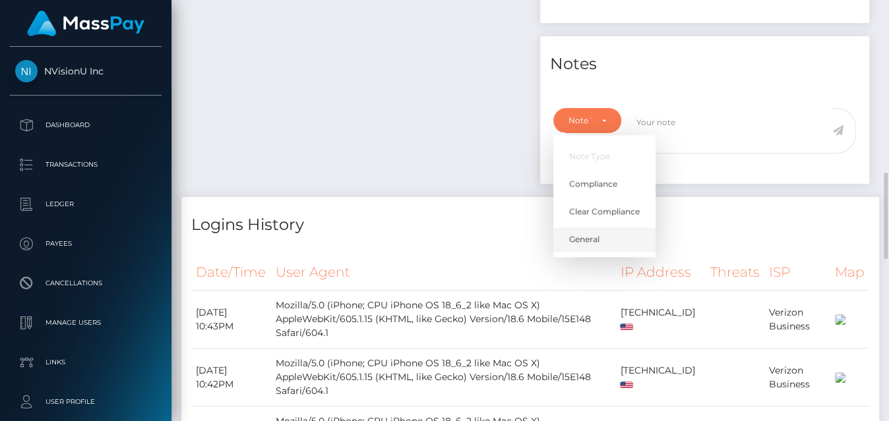
click at [590, 245] on span "General" at bounding box center [584, 239] width 30 height 12
select select "GENERAL"
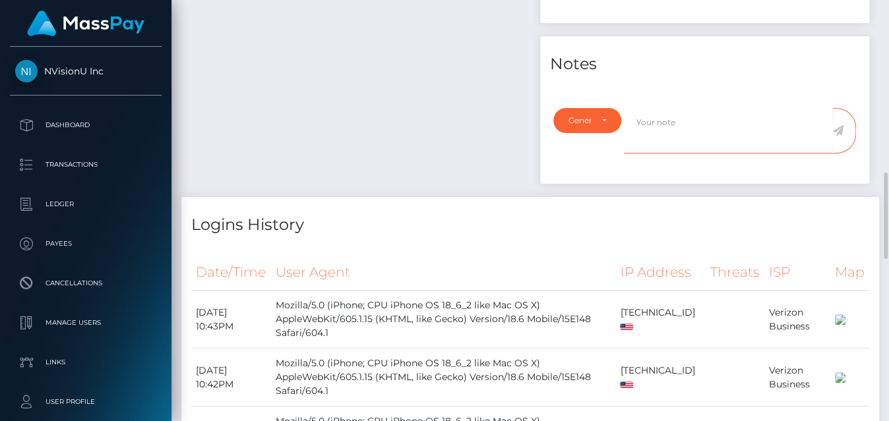
click at [648, 135] on textarea at bounding box center [728, 131] width 208 height 46
paste textarea "Ticket #133879"
type textarea "Retired as per Ticket #133879 at the payer's request"
click at [842, 136] on icon at bounding box center [837, 130] width 11 height 11
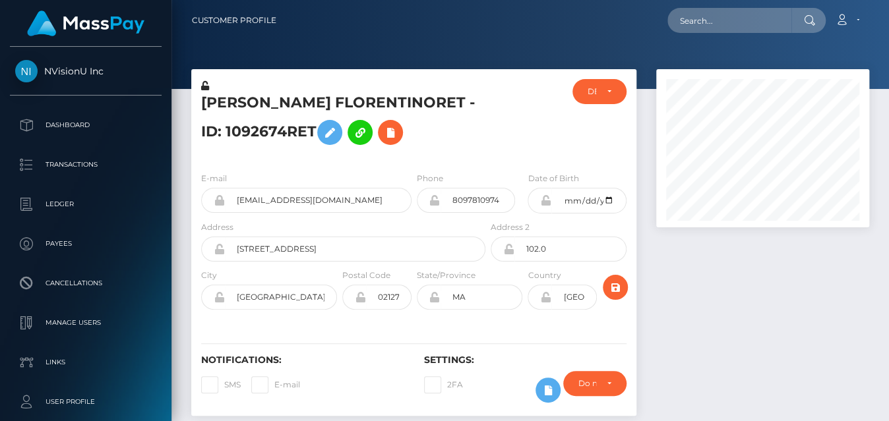
scroll to position [158, 212]
click at [728, 31] on input "text" at bounding box center [730, 20] width 124 height 25
paste input "MSPb4452f3be4fe6e7"
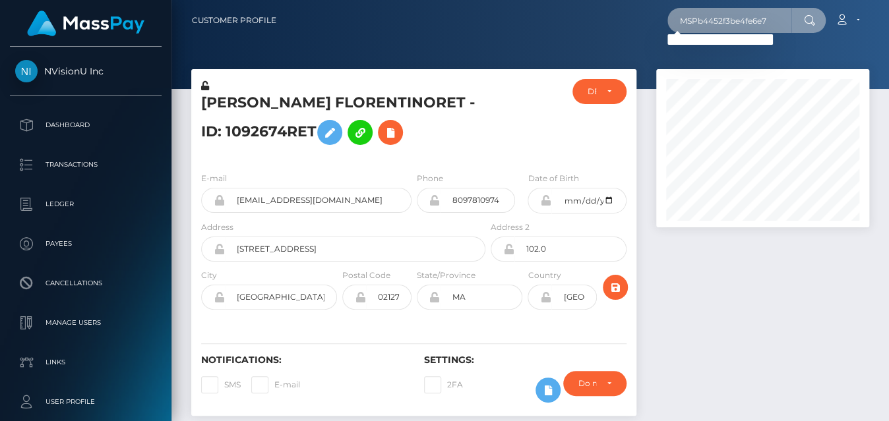
type input "MSPb4452f3be4fe6e7"
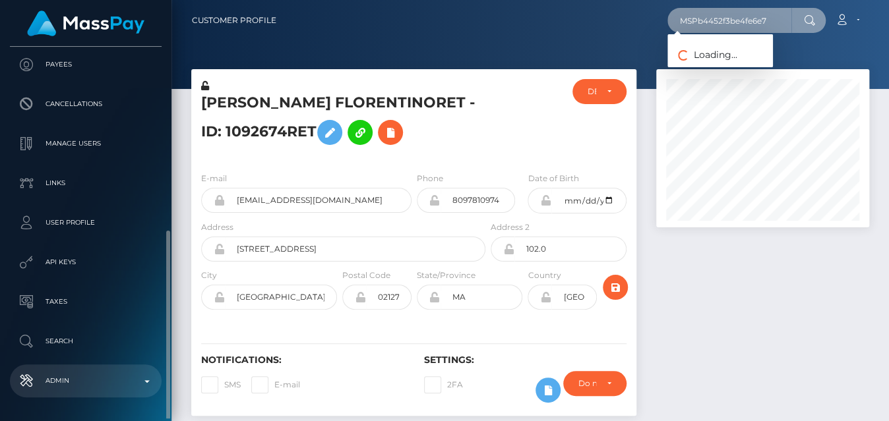
scroll to position [224, 0]
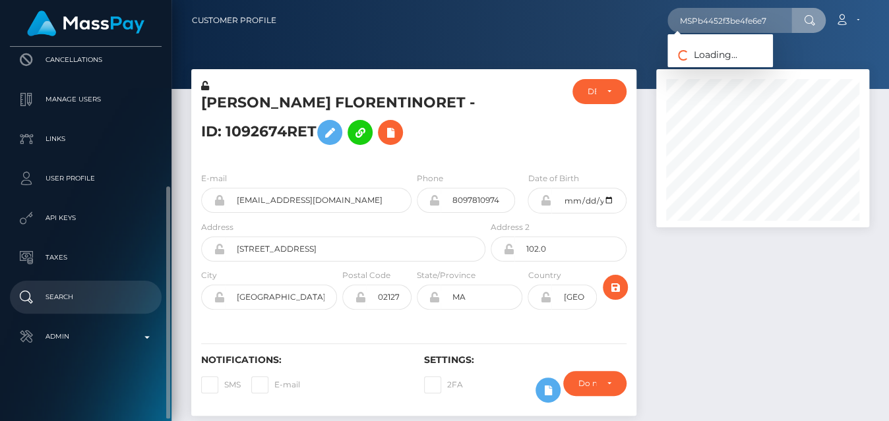
click at [106, 303] on p "Search" at bounding box center [85, 298] width 141 height 20
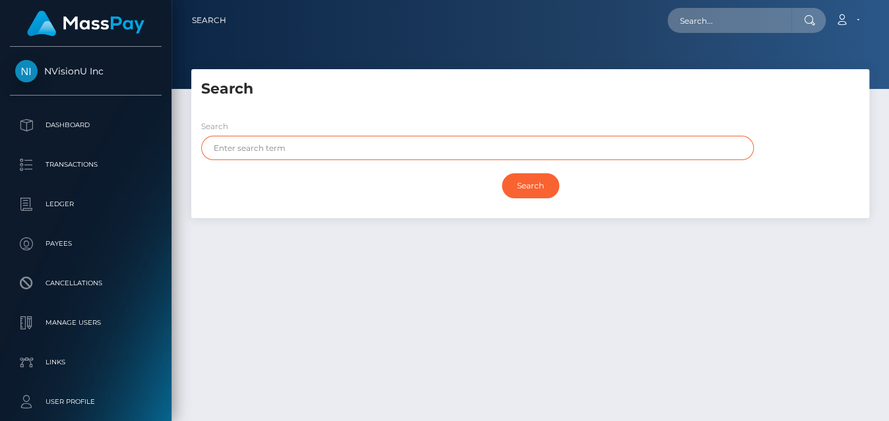
click at [270, 156] on input "text" at bounding box center [477, 148] width 553 height 24
paste input "PHURINAT"
type input "PHURINAT"
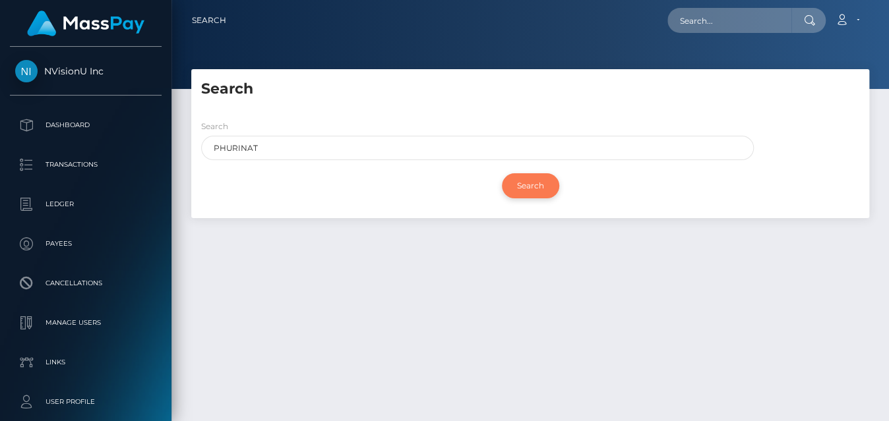
click at [529, 193] on input "Search" at bounding box center [530, 185] width 57 height 25
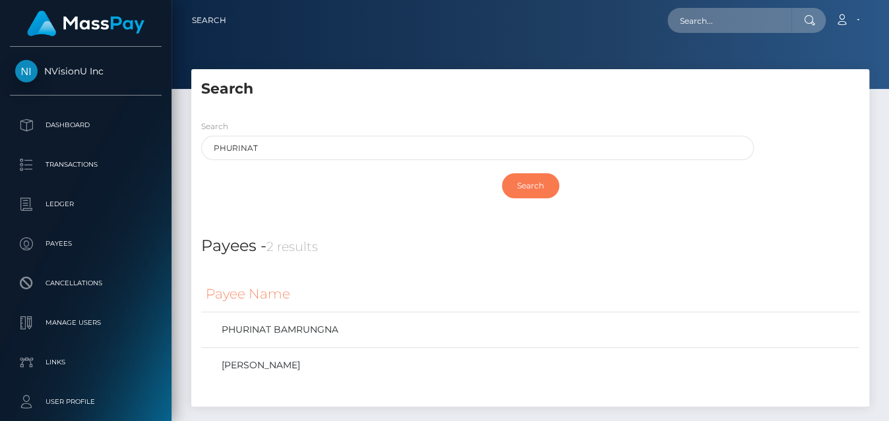
scroll to position [63, 0]
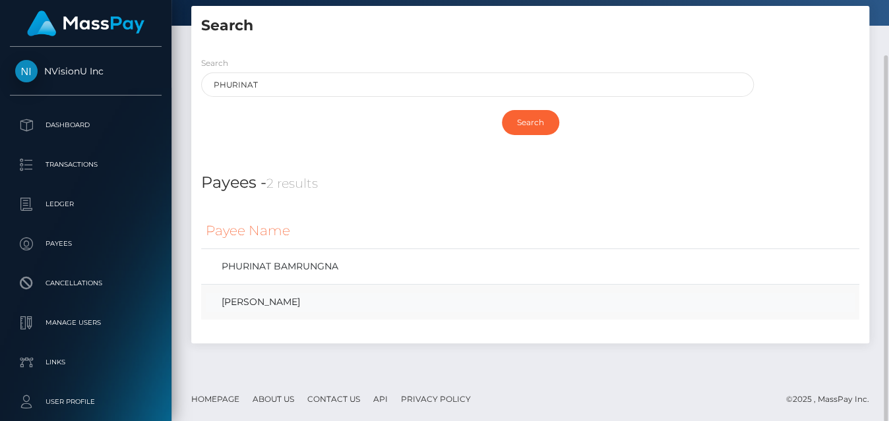
click at [311, 309] on link "[PERSON_NAME]" at bounding box center [530, 302] width 649 height 19
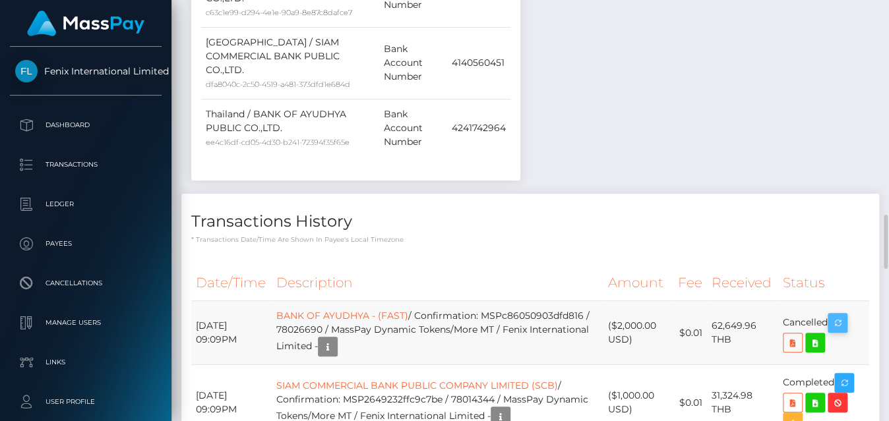
scroll to position [158, 212]
drag, startPoint x: 216, startPoint y: 192, endPoint x: 828, endPoint y: 199, distance: 612.1
click at [828, 301] on tr "[DATE] 09:09PM BANK OF AYUDHYA - (FAST) / Confirmation: MSPc86050903dfd816 / 78…" at bounding box center [530, 333] width 678 height 64
copy tr "[DATE] 09:09PM BANK OF AYUDHYA - (FAST) / Confirmation: MSPc86050903dfd816 / 78…"
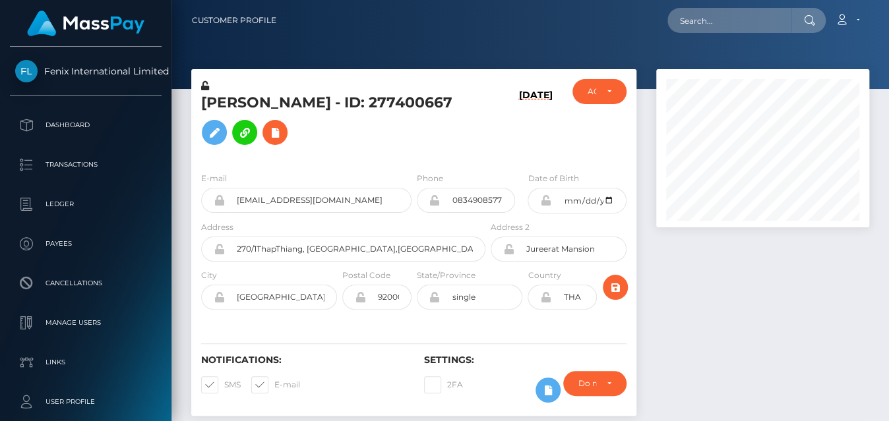
scroll to position [158, 212]
click at [730, 28] on input "text" at bounding box center [730, 20] width 124 height 25
paste input "f6a6b209-5002-4f3a-929d-0ae3368f3cdd."
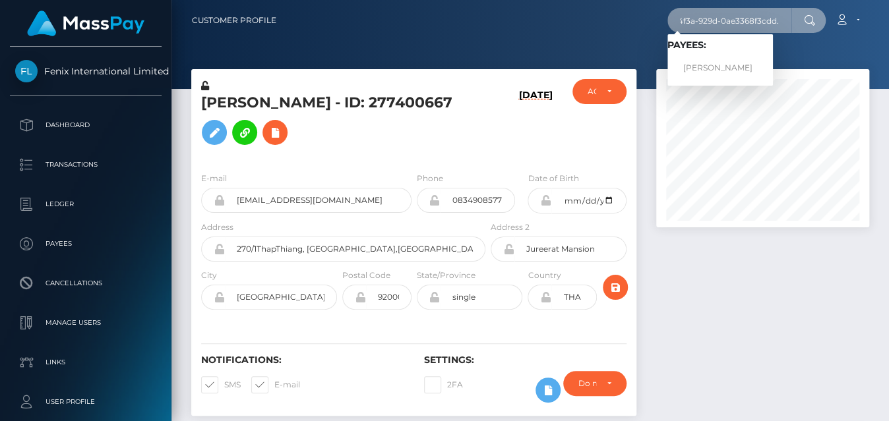
type input "f6a6b209-5002-4f3a-929d-0ae3368f3cdd."
click at [724, 69] on link "Brittany Smurthwaite" at bounding box center [721, 68] width 106 height 24
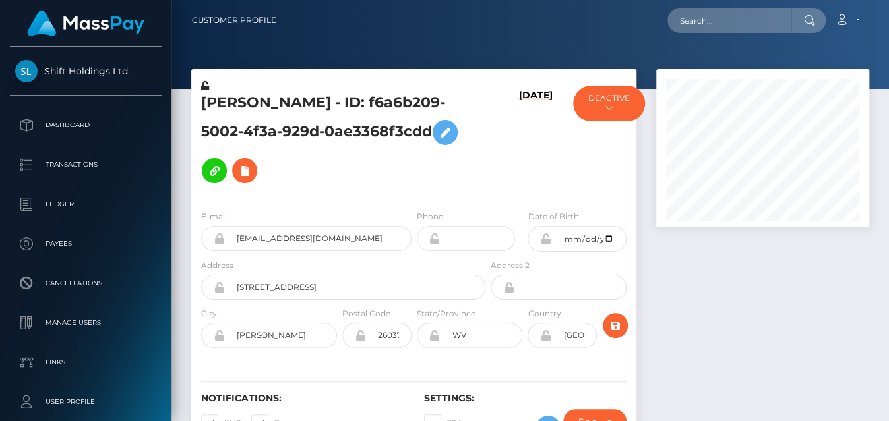
scroll to position [158, 212]
click at [770, 27] on input "text" at bounding box center [730, 20] width 124 height 25
paste input "poact_XPz0xzIoI1Pb"
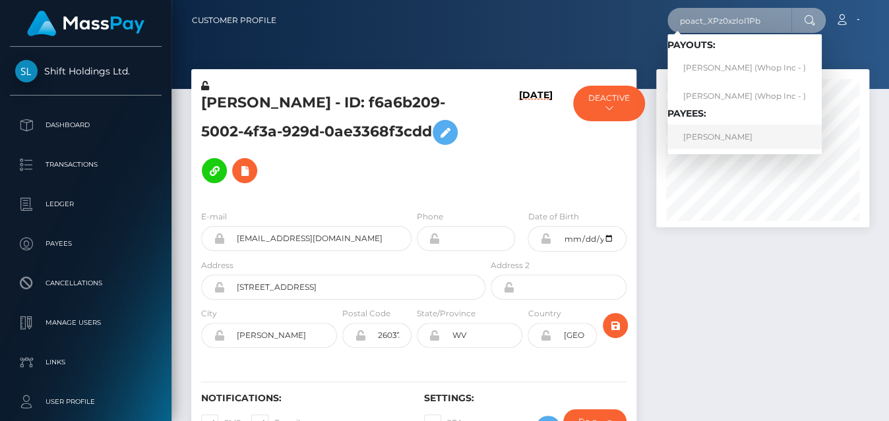
type input "poact_XPz0xzIoI1Pb"
click at [712, 139] on link "[PERSON_NAME]" at bounding box center [745, 137] width 154 height 24
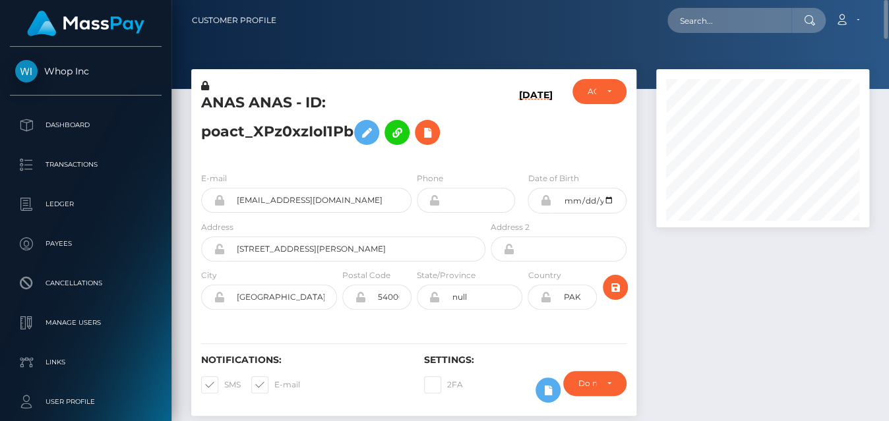
click at [279, 111] on h5 "ANAS ANAS - ID: poact_XPz0xzIoI1Pb" at bounding box center [339, 122] width 277 height 59
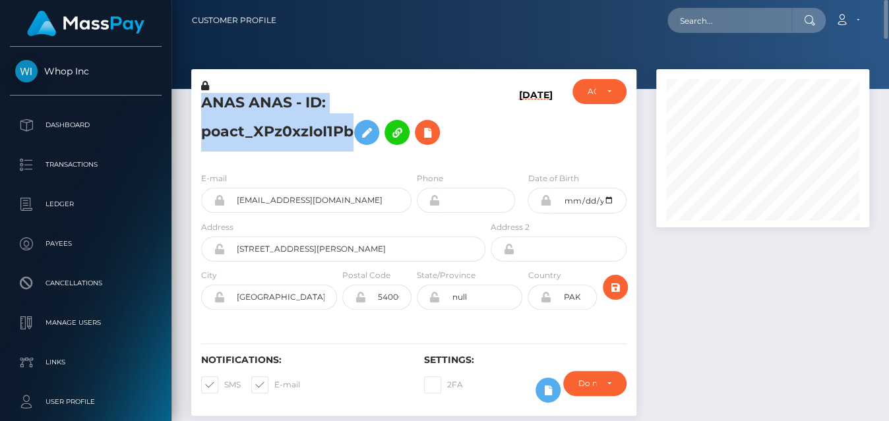
click at [279, 111] on h5 "ANAS ANAS - ID: poact_XPz0xzIoI1Pb" at bounding box center [339, 122] width 277 height 59
copy h5 "ANAS ANAS - ID: poact_XPz0xzIoI1Pb"
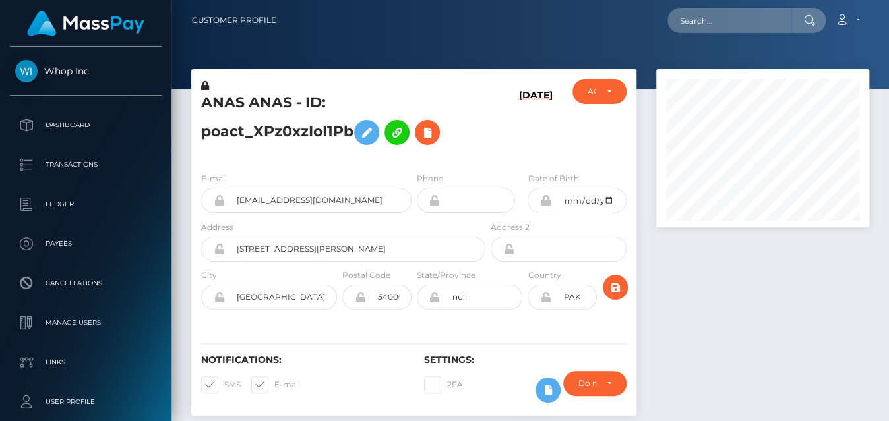
scroll to position [158, 212]
drag, startPoint x: 203, startPoint y: 98, endPoint x: 292, endPoint y: 103, distance: 88.5
click at [292, 103] on h5 "ANAS ANAS - ID: poact_XPz0xzIoI1Pb" at bounding box center [339, 122] width 277 height 59
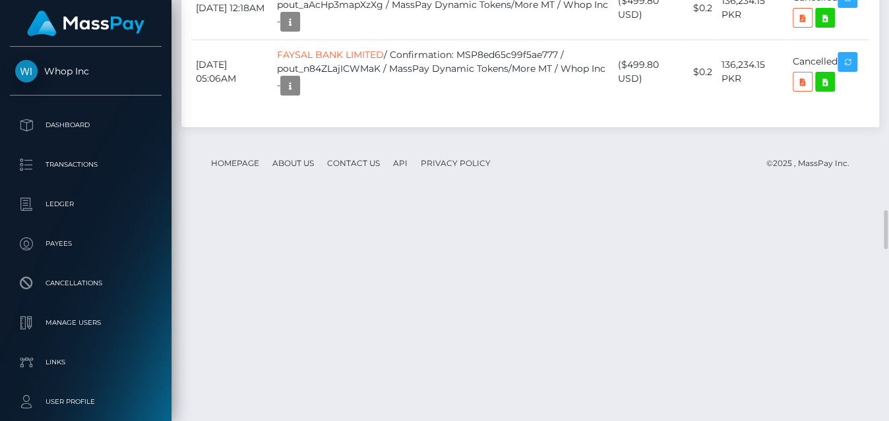
scroll to position [2638, 0]
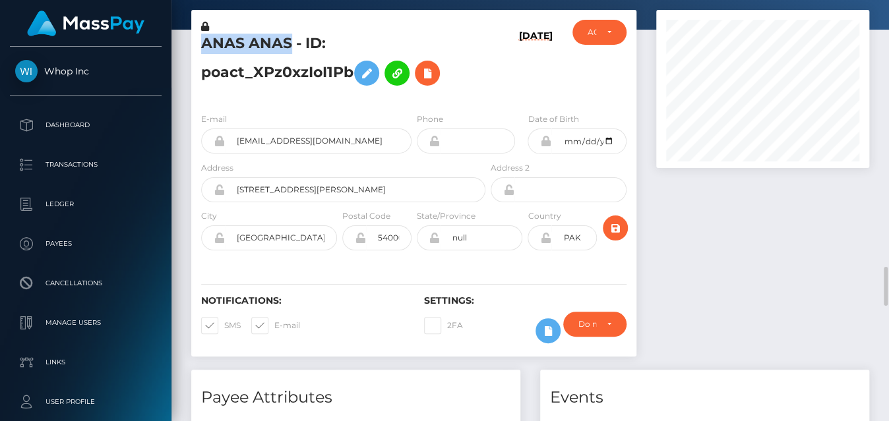
scroll to position [0, 0]
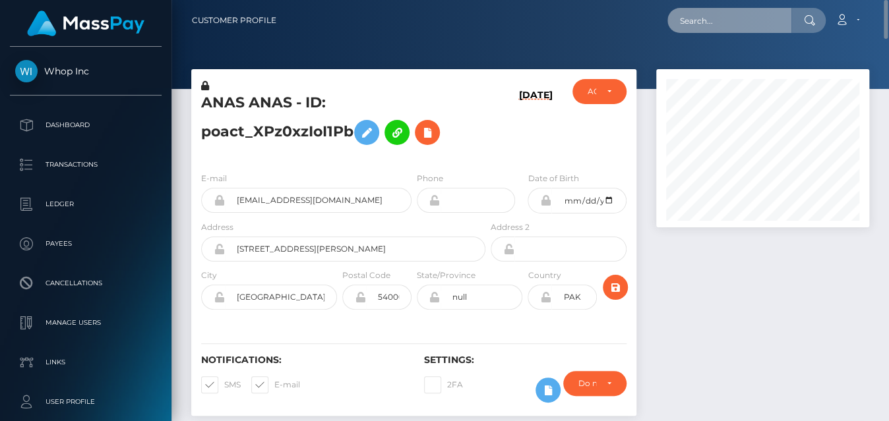
click at [746, 22] on input "text" at bounding box center [730, 20] width 124 height 25
paste input "armandopdasilva+c0199708aa@gmail.com"
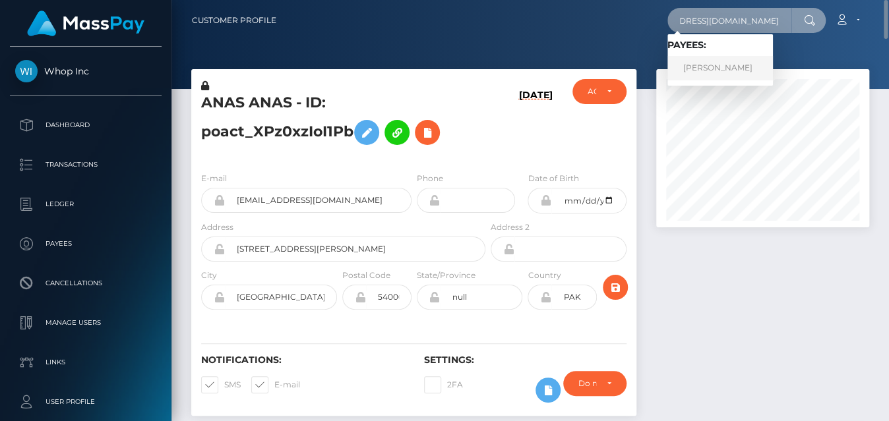
type input "armandopdasilva+c0199708aa@gmail.com"
click at [720, 69] on link "ARMANDO PEIRRE DA SILVA" at bounding box center [721, 68] width 106 height 24
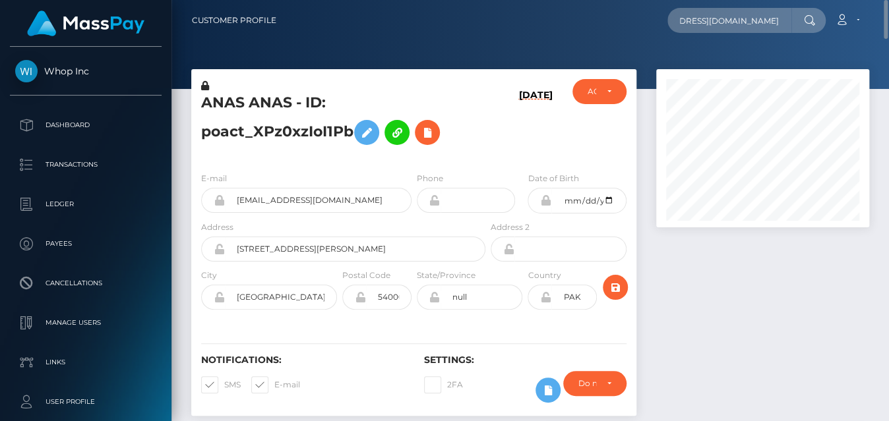
scroll to position [0, 0]
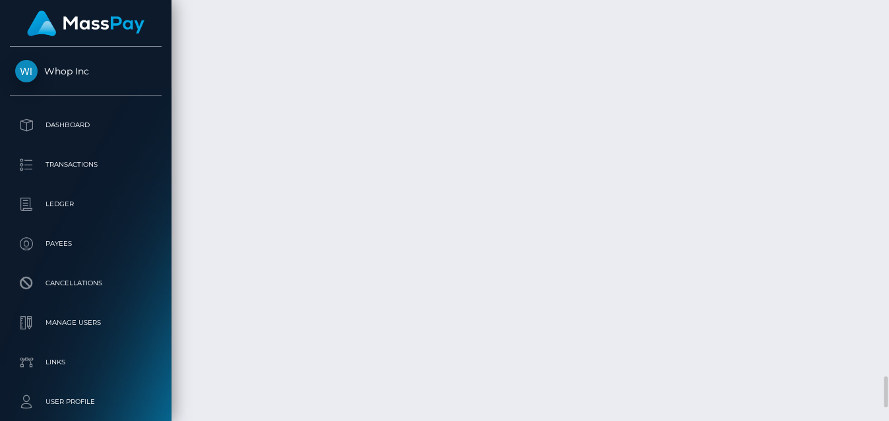
scroll to position [5109, 0]
drag, startPoint x: 616, startPoint y: 156, endPoint x: 636, endPoint y: 159, distance: 20.0
copy td "$970"
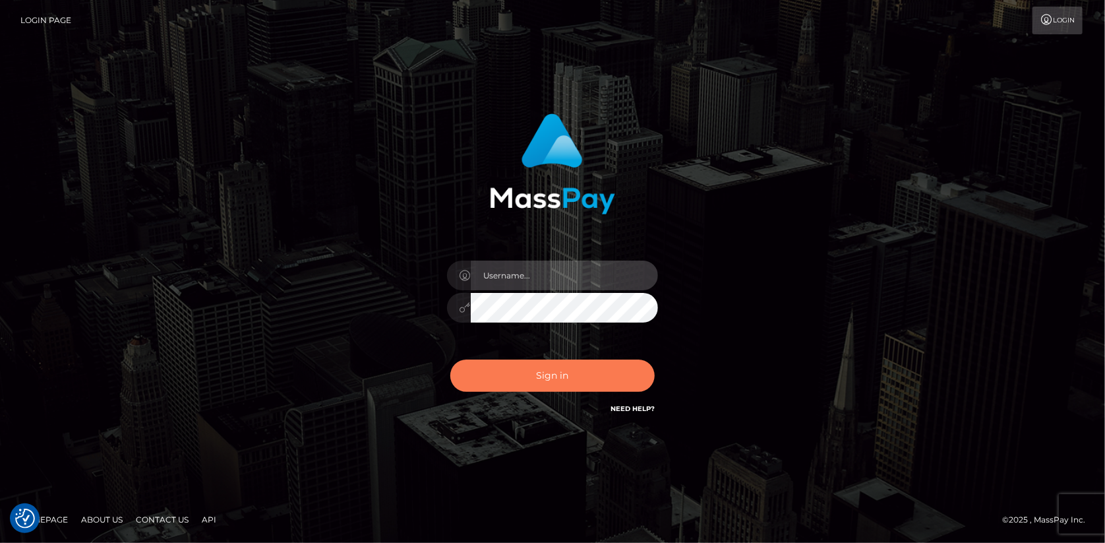
type input "Eduard Gavrilescu"
click at [522, 375] on button "Sign in" at bounding box center [553, 375] width 204 height 32
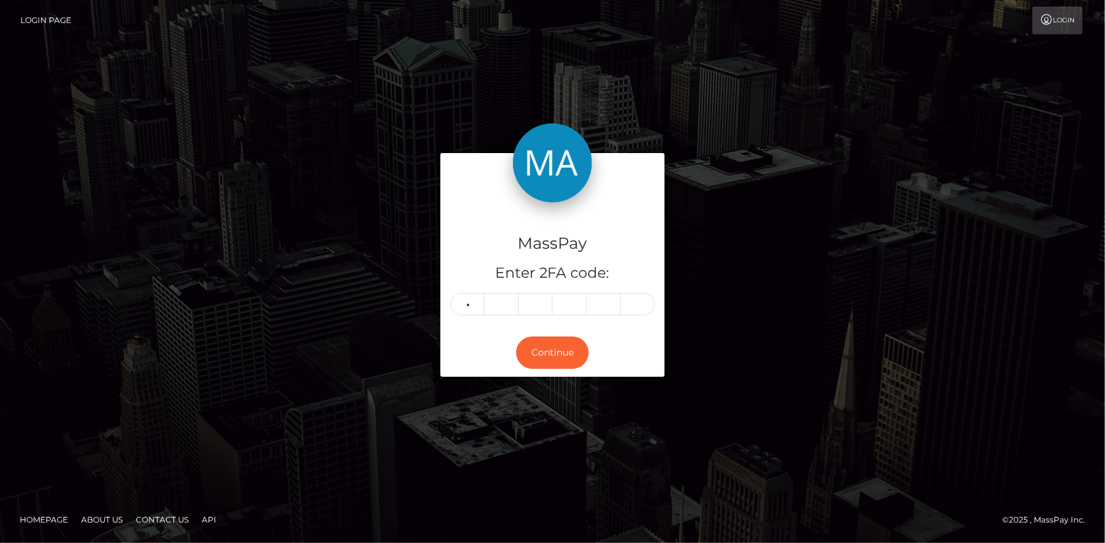
type input "6"
type input "8"
type input "0"
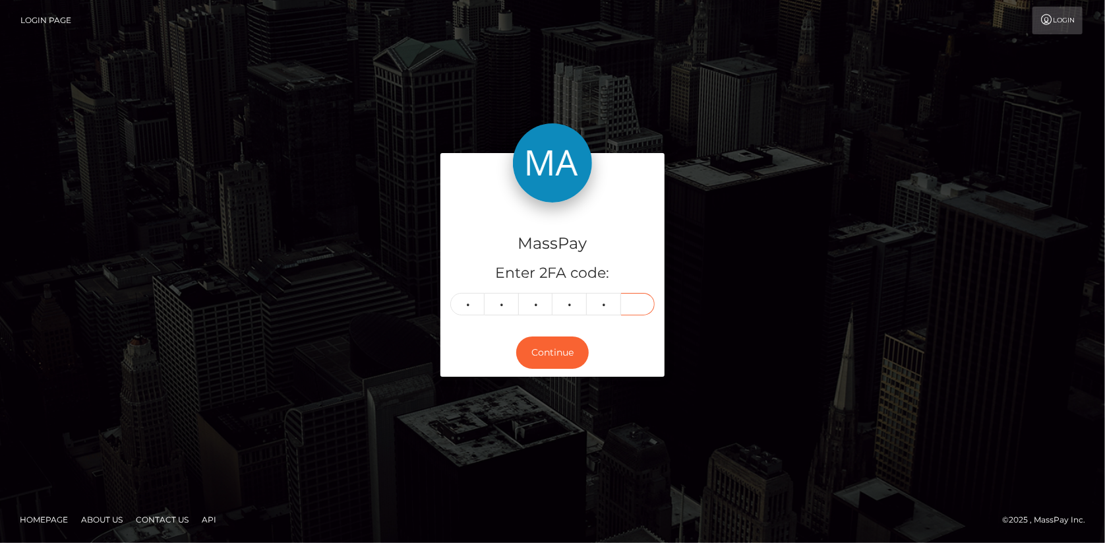
type input "3"
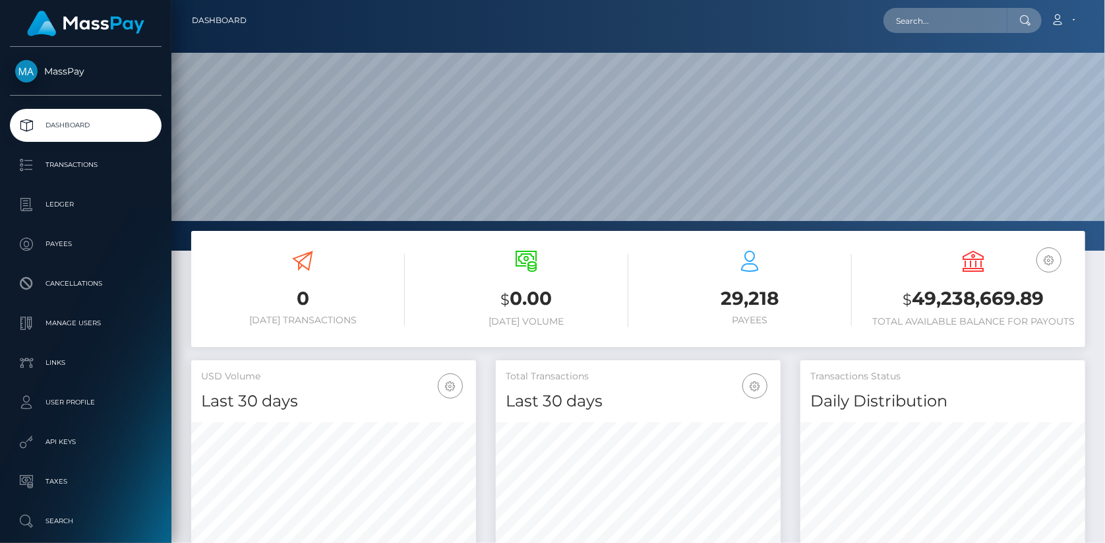
scroll to position [233, 285]
click at [906, 20] on input "text" at bounding box center [946, 20] width 124 height 25
paste input "poact_tTmpqsQ2Cine"
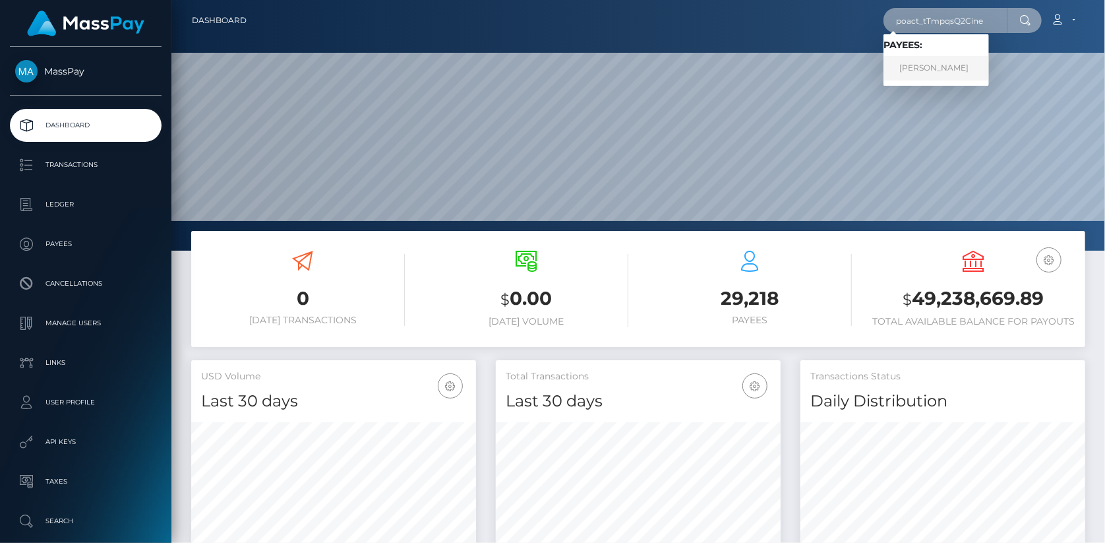
type input "poact_tTmpqsQ2Cine"
click at [906, 69] on link "Muhammad Restu" at bounding box center [937, 68] width 106 height 24
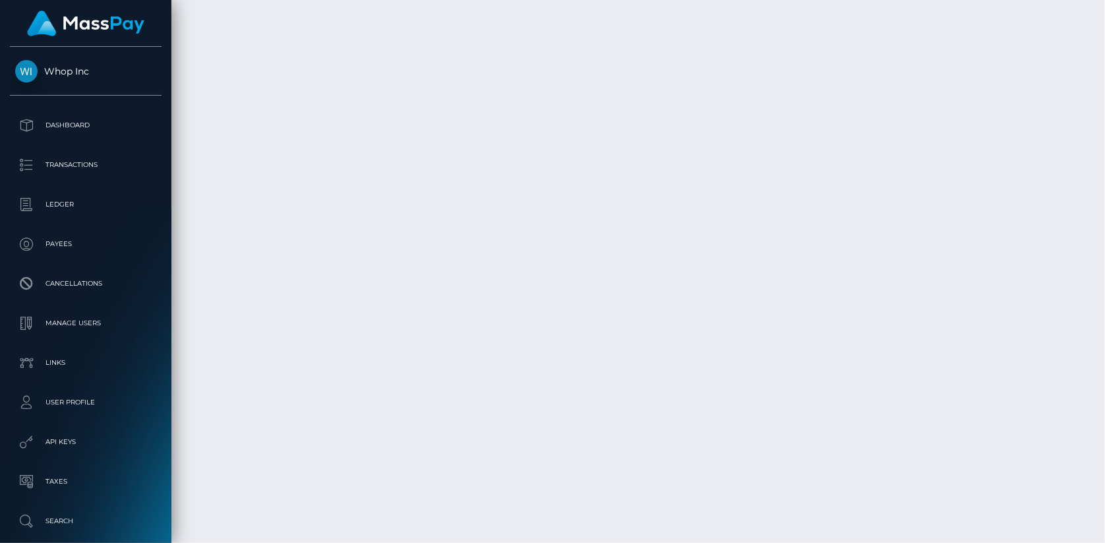
scroll to position [5765, 0]
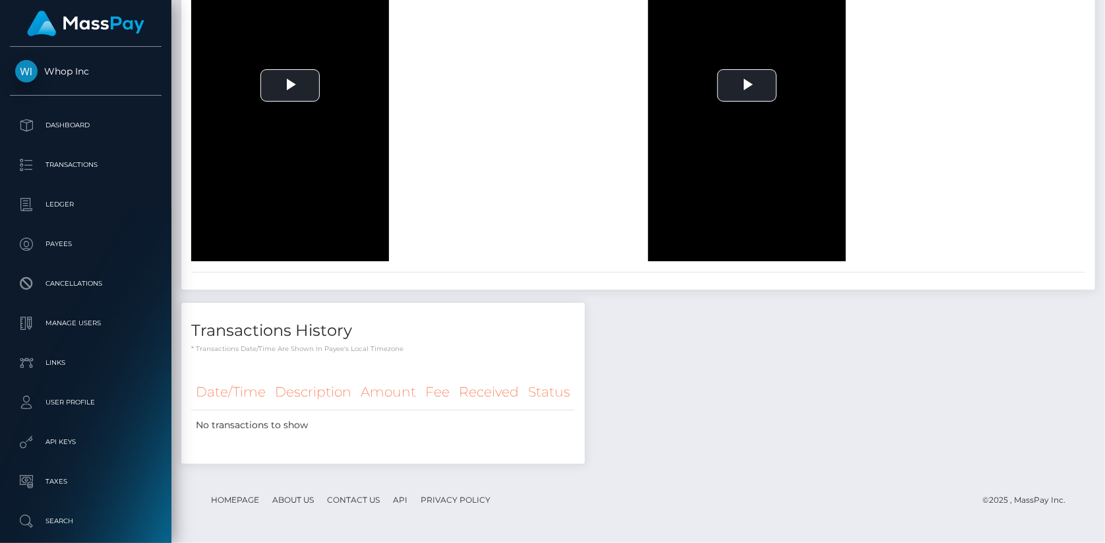
scroll to position [0, 0]
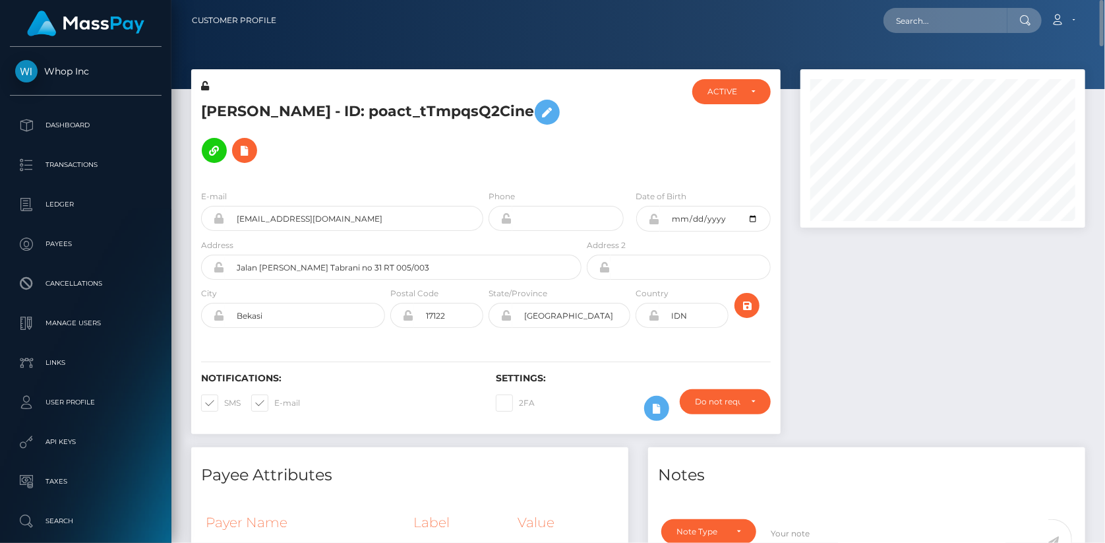
click at [405, 98] on h5 "Muhammad Restu - ID: poact_tTmpqsQ2Cine" at bounding box center [387, 131] width 373 height 77
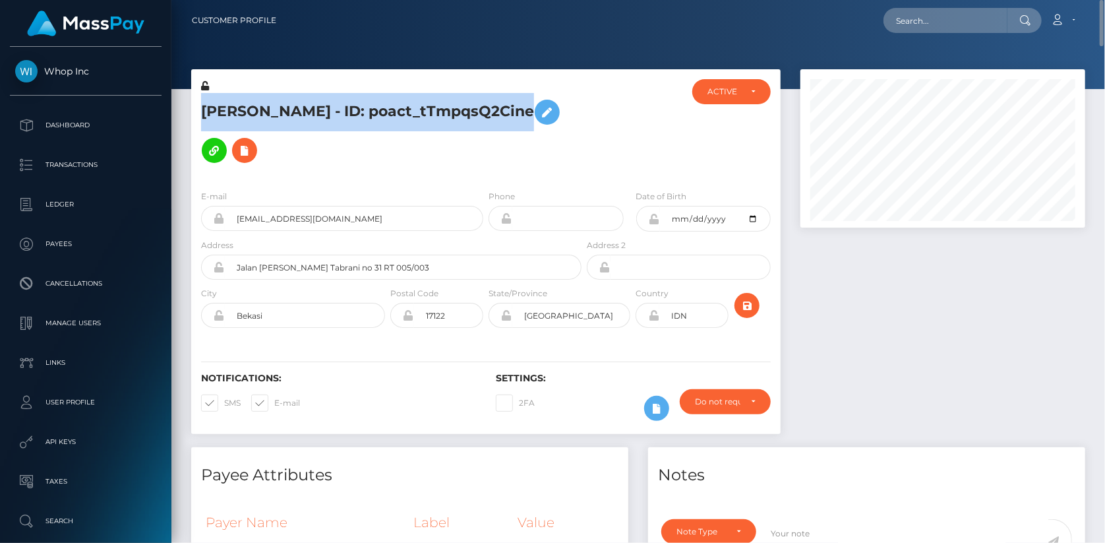
click at [405, 98] on h5 "Muhammad Restu - ID: poact_tTmpqsQ2Cine" at bounding box center [387, 131] width 373 height 77
copy h5 "Muhammad Restu - ID: poact_tTmpqsQ2Cine"
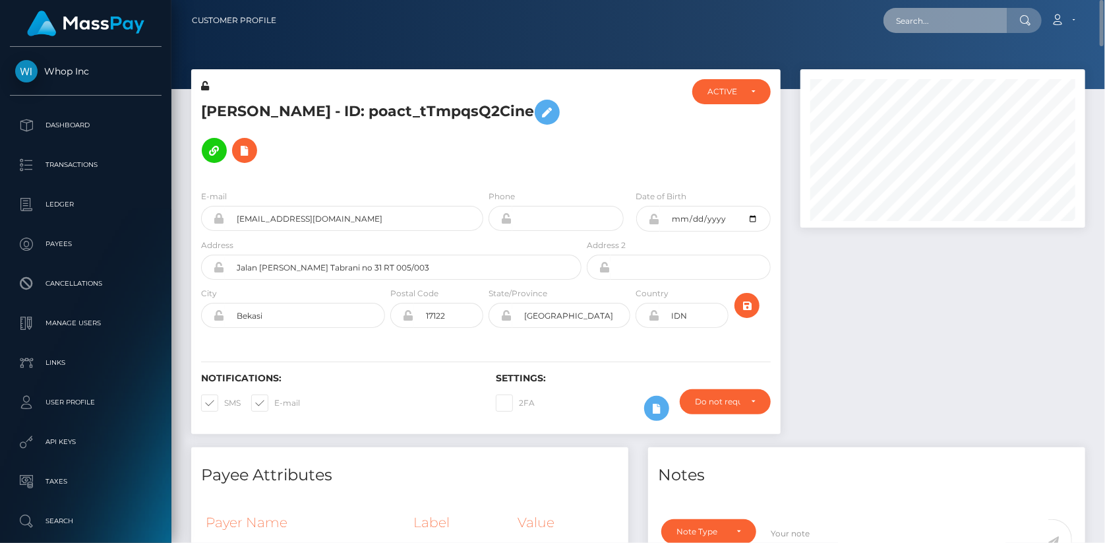
click at [892, 13] on input "text" at bounding box center [946, 20] width 124 height 25
paste input "poact_DrQ8pDAb47A6"
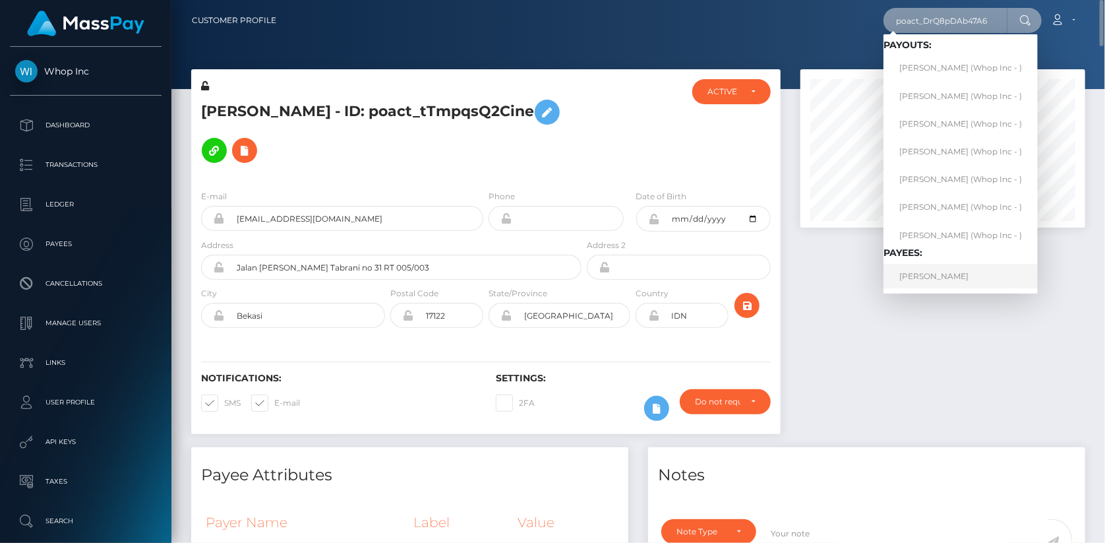
type input "poact_DrQ8pDAb47A6"
click at [931, 270] on link "KAMRON FEREIDOON NAFARIEH" at bounding box center [961, 276] width 154 height 24
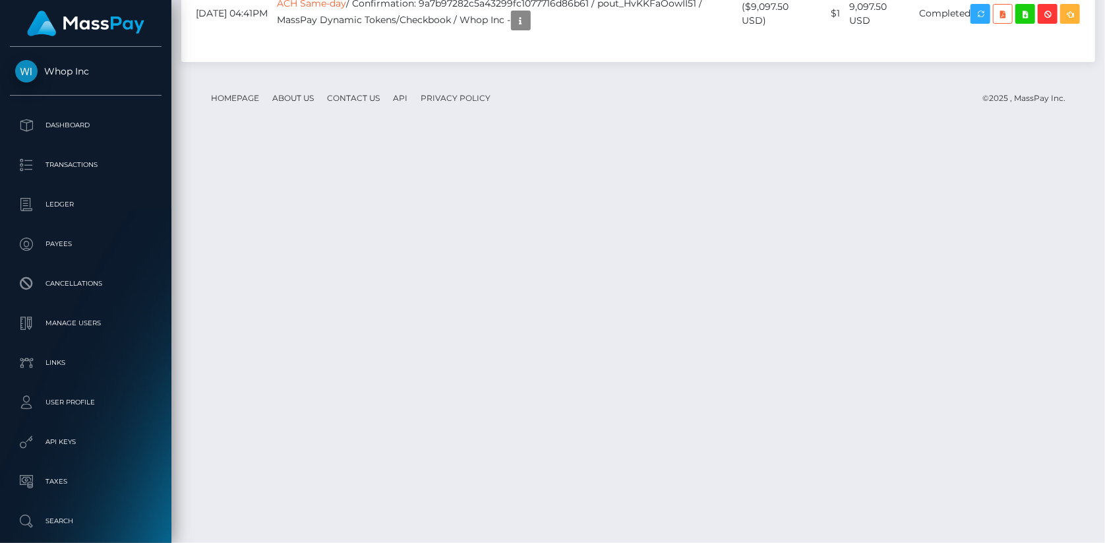
scroll to position [3049, 0]
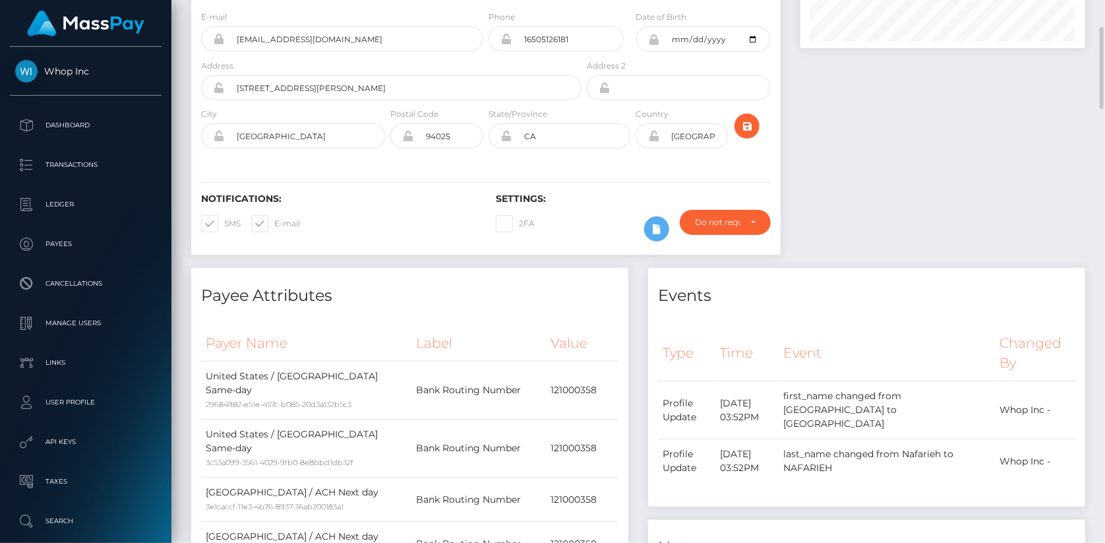
scroll to position [0, 0]
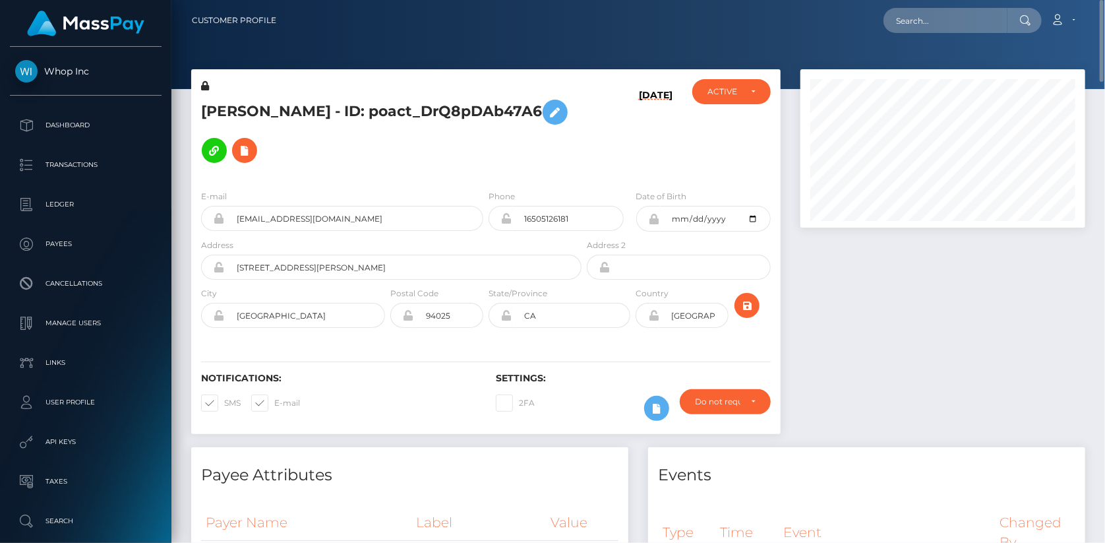
click at [298, 111] on h5 "KAMRON FEREIDOON NAFARIEH - ID: poact_DrQ8pDAb47A6" at bounding box center [387, 131] width 373 height 77
click at [295, 106] on h5 "KAMRON FEREIDOON NAFARIEH - ID: poact_DrQ8pDAb47A6" at bounding box center [387, 131] width 373 height 77
